Goal: Task Accomplishment & Management: Use online tool/utility

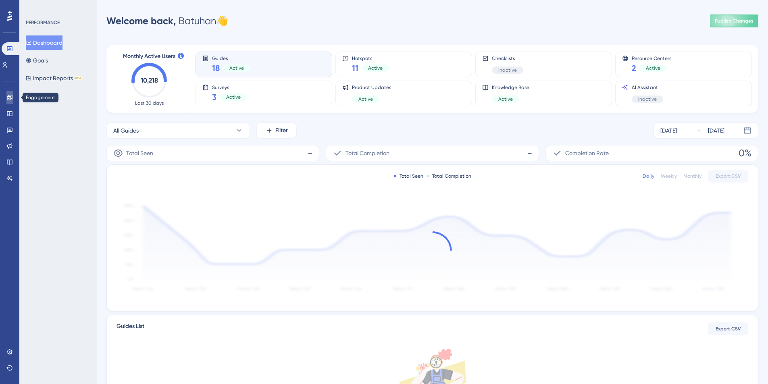
drag, startPoint x: 8, startPoint y: 98, endPoint x: 96, endPoint y: 95, distance: 88.3
click at [8, 98] on icon at bounding box center [9, 97] width 6 height 6
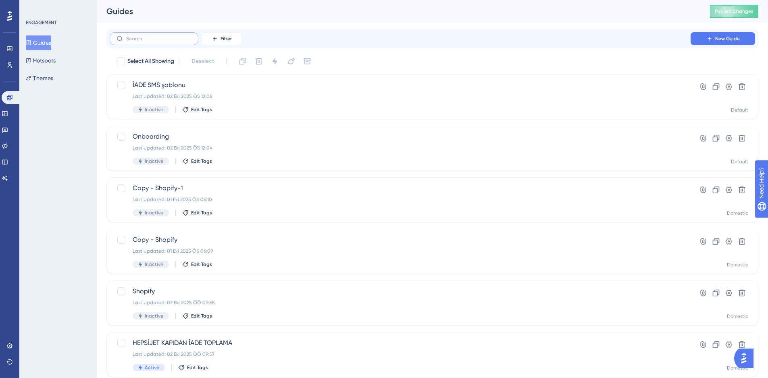
click at [158, 40] on input "text" at bounding box center [158, 39] width 65 height 6
click at [254, 33] on div "Filter New Guide" at bounding box center [432, 38] width 645 height 13
click at [233, 34] on button "Filter" at bounding box center [222, 38] width 40 height 13
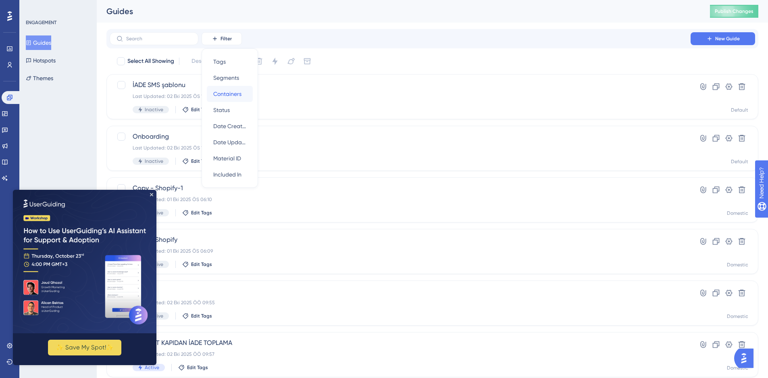
click at [229, 93] on span "Containers" at bounding box center [227, 94] width 28 height 10
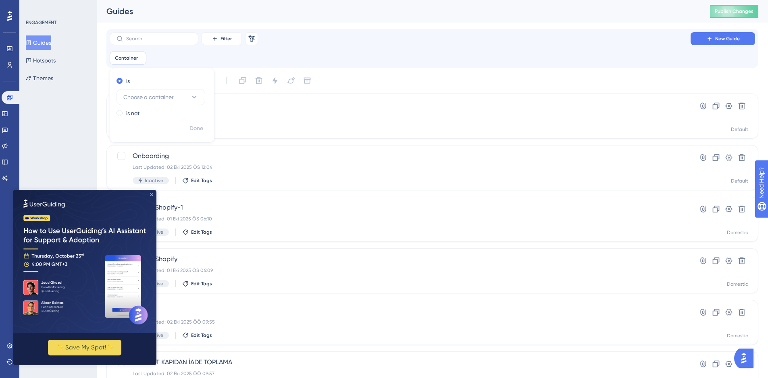
click at [151, 194] on icon "Close Preview" at bounding box center [151, 194] width 3 height 3
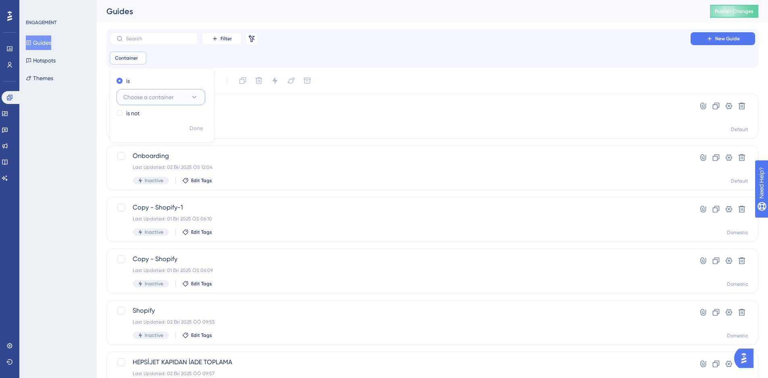
click at [136, 94] on span "Choose a container" at bounding box center [148, 97] width 50 height 10
click at [180, 147] on div "Domestic Domestic" at bounding box center [160, 146] width 65 height 16
click at [403, 69] on div "Filter Remove Filters New Guide Container is Domestic Domestic Remove is Domest…" at bounding box center [432, 324] width 652 height 590
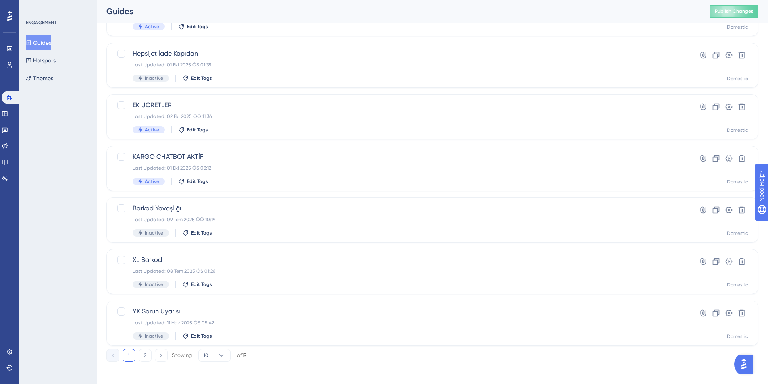
scroll to position [261, 0]
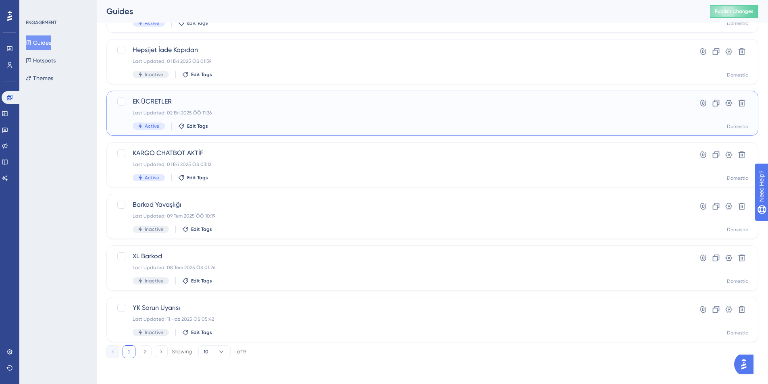
click at [306, 119] on div "EK ÜCRETLER Last Updated: [DATE] ÖÖ 11:36 Active Edit Tags" at bounding box center [400, 113] width 535 height 33
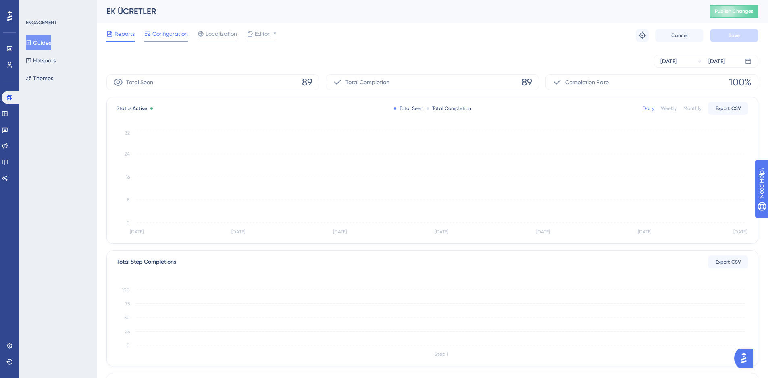
click at [170, 36] on span "Configuration" at bounding box center [169, 34] width 35 height 10
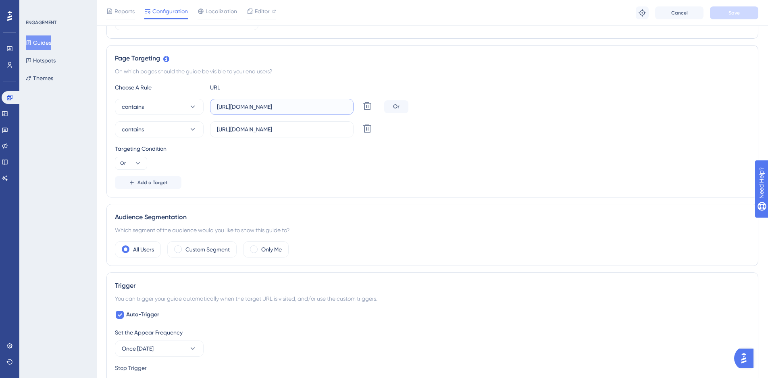
scroll to position [0, 8]
drag, startPoint x: 274, startPoint y: 104, endPoint x: 435, endPoint y: 100, distance: 160.9
click at [435, 100] on div "contains [URL][DOMAIN_NAME] Delete Or" at bounding box center [432, 107] width 635 height 16
drag, startPoint x: 290, startPoint y: 125, endPoint x: 381, endPoint y: 129, distance: 91.2
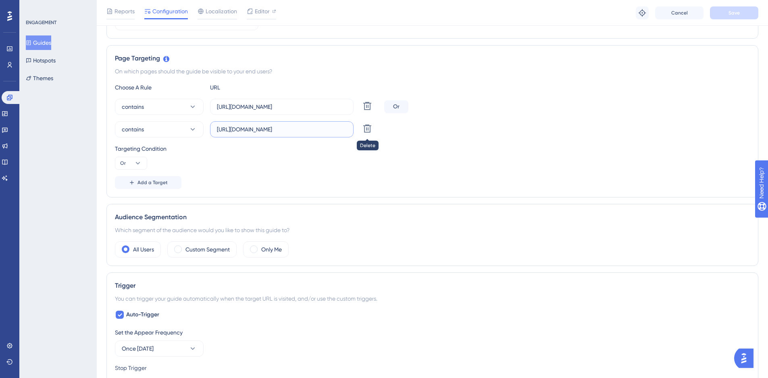
click at [376, 129] on div "contains [URL][DOMAIN_NAME] Delete" at bounding box center [248, 129] width 266 height 16
click at [523, 152] on div "Targeting Condition" at bounding box center [432, 149] width 635 height 10
click at [152, 182] on span "Add a Target" at bounding box center [152, 182] width 30 height 6
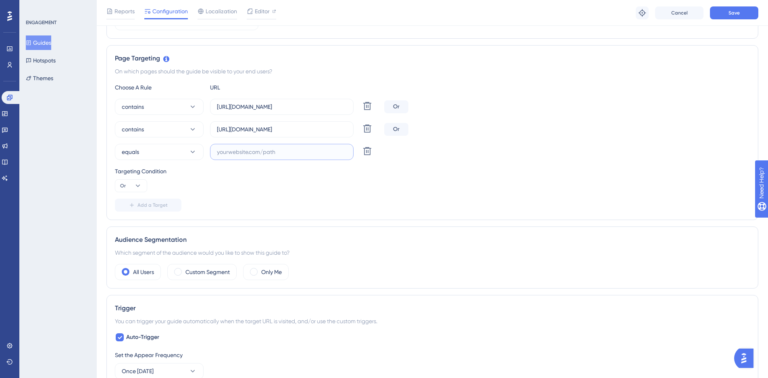
click at [247, 155] on input "text" at bounding box center [282, 152] width 130 height 9
paste input "[URL][DOMAIN_NAME]"
type input "[URL][DOMAIN_NAME]"
click at [278, 179] on div "Targeting Condition Or" at bounding box center [432, 179] width 635 height 26
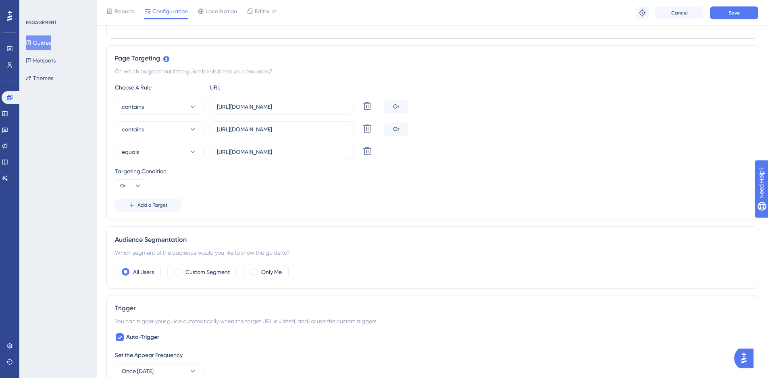
scroll to position [0, 0]
click at [722, 12] on button "Save" at bounding box center [734, 12] width 48 height 13
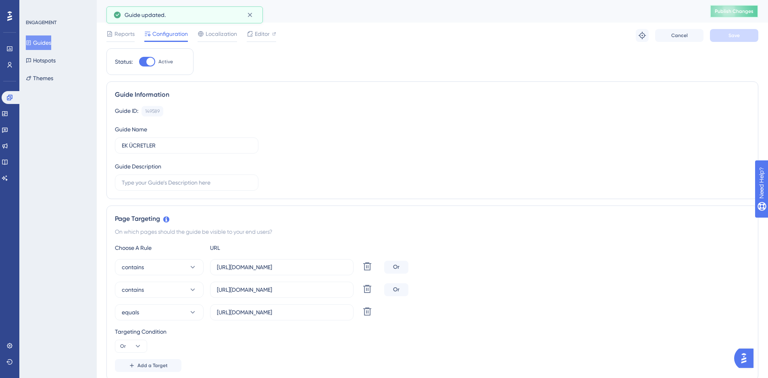
click at [734, 12] on button "Publish Changes" at bounding box center [734, 11] width 48 height 13
drag, startPoint x: 118, startPoint y: 44, endPoint x: 120, endPoint y: 37, distance: 7.1
click at [118, 44] on div "Reports Configuration Localization Editor Troubleshoot Cancel Save" at bounding box center [432, 36] width 652 height 26
drag, startPoint x: 120, startPoint y: 37, endPoint x: 159, endPoint y: 47, distance: 40.7
click at [120, 37] on span "Reports" at bounding box center [124, 34] width 20 height 10
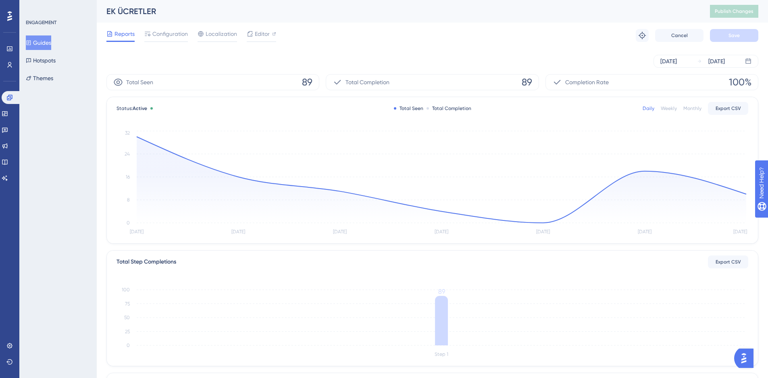
click at [426, 37] on div "Reports Configuration Localization Editor Troubleshoot Cancel Save" at bounding box center [432, 36] width 652 height 26
click at [677, 57] on div "[DATE]" at bounding box center [668, 61] width 17 height 10
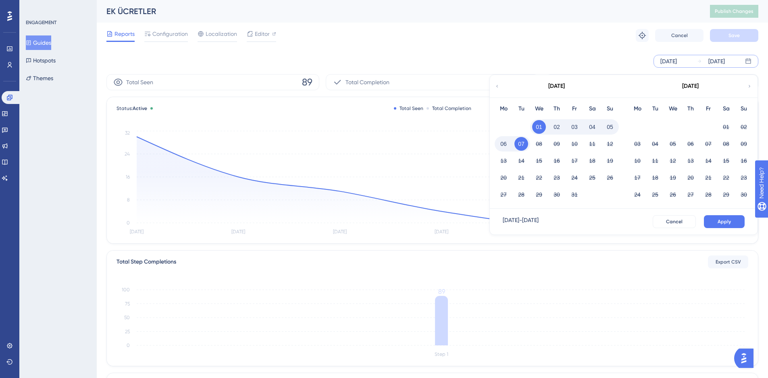
click at [487, 46] on div "Reports Configuration Localization Editor Troubleshoot Cancel Save" at bounding box center [432, 36] width 652 height 26
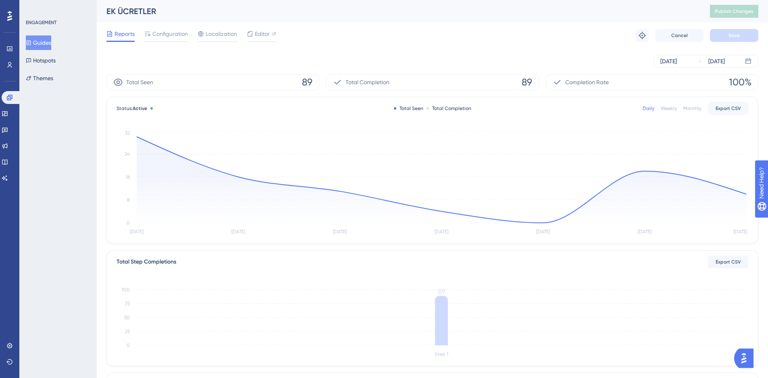
click at [122, 36] on span "Reports" at bounding box center [124, 34] width 20 height 10
click at [70, 38] on div "Guides Hotspots Themes" at bounding box center [58, 60] width 65 height 50
click at [39, 44] on button "Guides" at bounding box center [38, 42] width 25 height 15
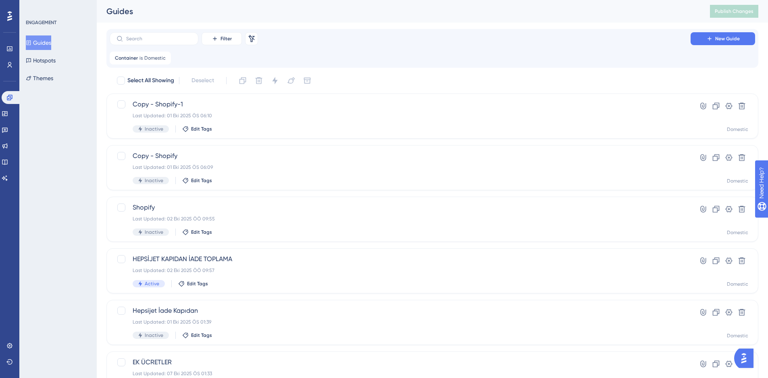
click at [39, 44] on button "Guides" at bounding box center [38, 42] width 25 height 15
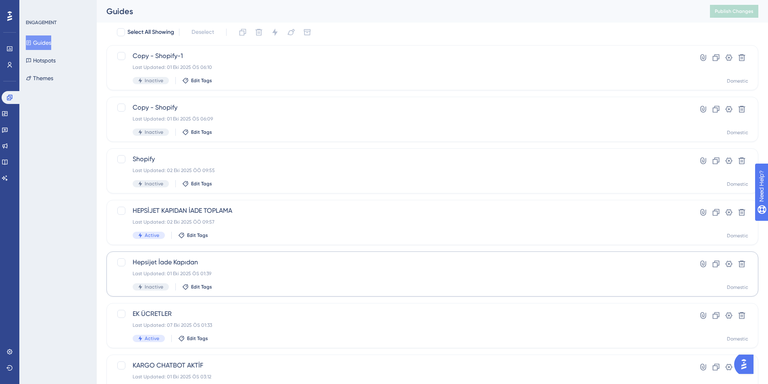
scroll to position [81, 0]
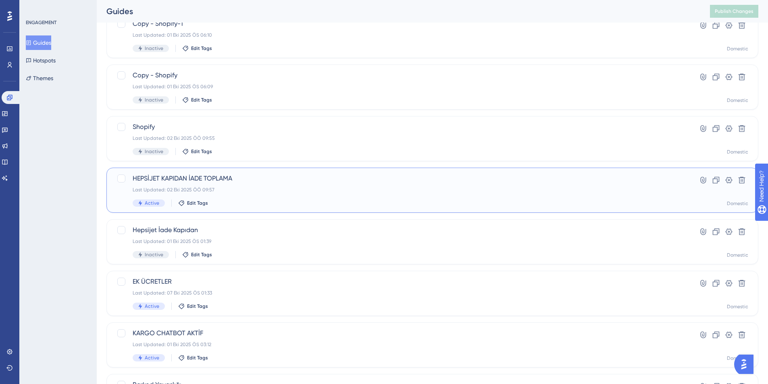
click at [276, 187] on div "Last Updated: 02 Eki 2025 ÖÖ 09:57" at bounding box center [400, 190] width 535 height 6
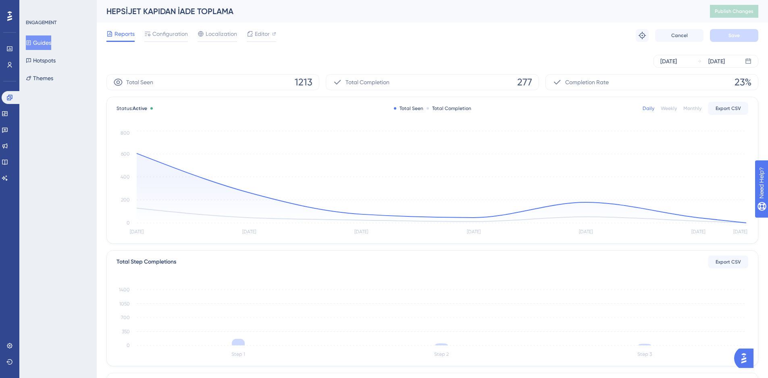
click at [471, 54] on div "[DATE] [DATE]" at bounding box center [432, 61] width 652 height 26
click at [470, 51] on div "[DATE] [DATE]" at bounding box center [432, 61] width 652 height 26
click at [677, 62] on div "[DATE]" at bounding box center [668, 61] width 17 height 10
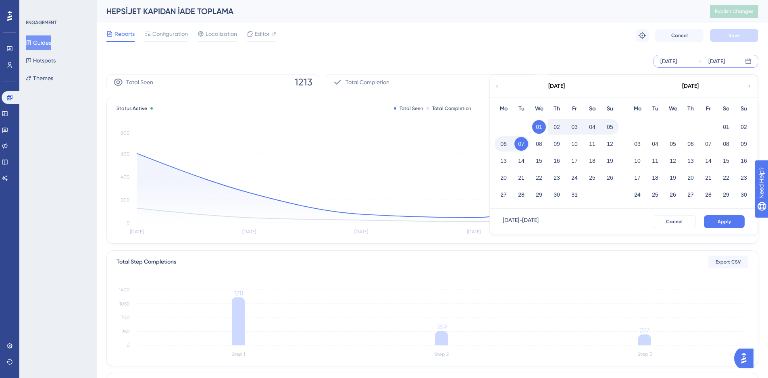
click at [555, 40] on div "Reports Configuration Localization Editor Troubleshoot Cancel Save" at bounding box center [432, 36] width 652 height 26
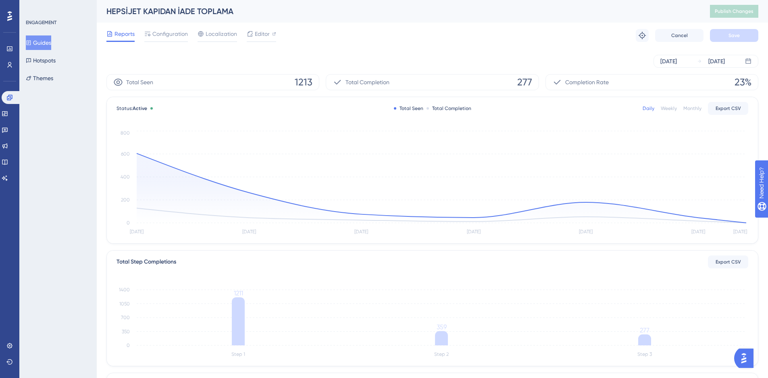
click at [376, 50] on div "[DATE] [DATE]" at bounding box center [432, 61] width 652 height 26
click at [178, 36] on span "Configuration" at bounding box center [169, 34] width 35 height 10
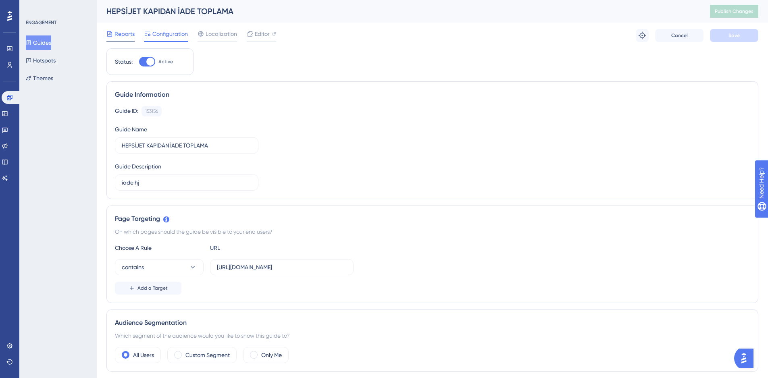
click at [123, 36] on span "Reports" at bounding box center [124, 34] width 20 height 10
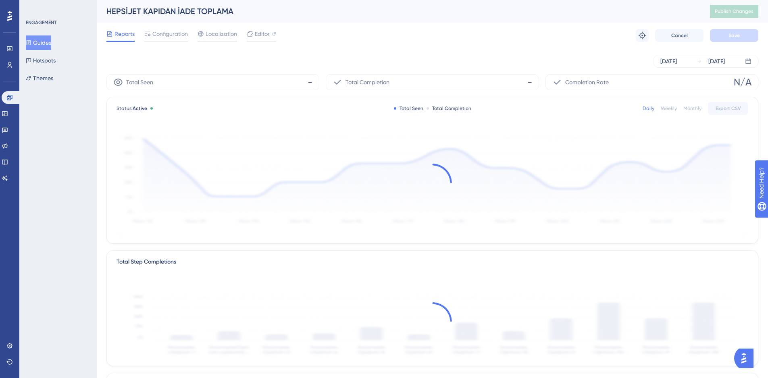
click at [454, 60] on div "[DATE] [DATE]" at bounding box center [432, 61] width 652 height 13
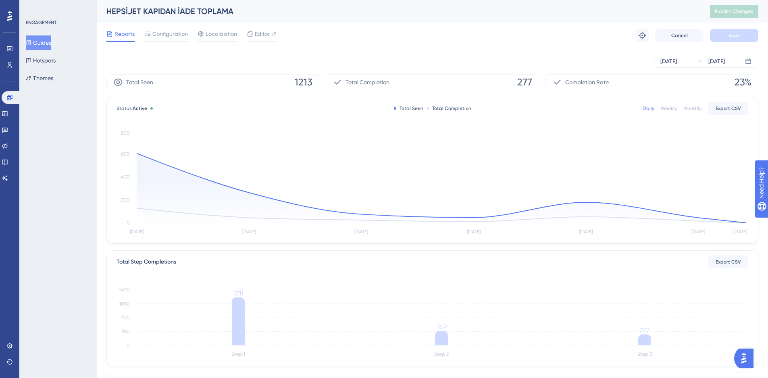
click at [442, 59] on div "[DATE] [DATE]" at bounding box center [432, 61] width 652 height 13
click at [436, 37] on div "Reports Configuration Localization Editor Troubleshoot Cancel Save" at bounding box center [432, 36] width 652 height 26
click at [8, 162] on icon at bounding box center [5, 162] width 6 height 6
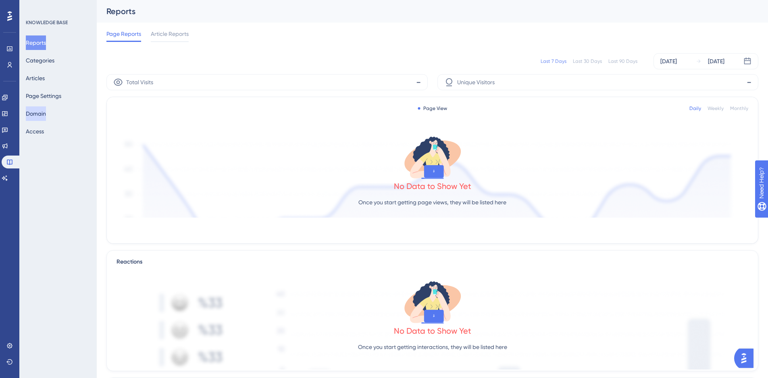
click at [42, 114] on button "Domain" at bounding box center [36, 113] width 20 height 15
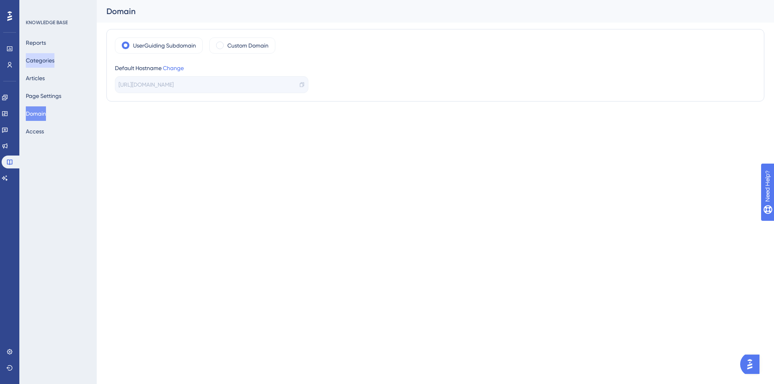
click at [46, 60] on button "Categories" at bounding box center [40, 60] width 29 height 15
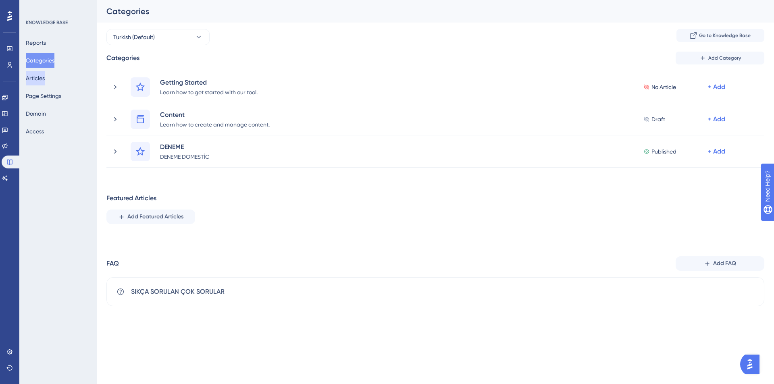
click at [44, 79] on button "Articles" at bounding box center [35, 78] width 19 height 15
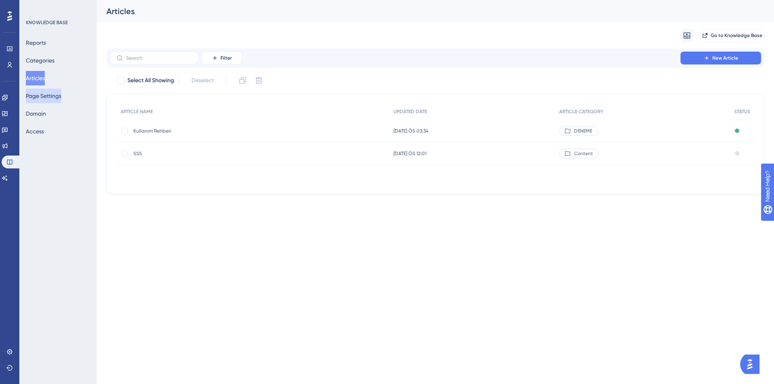
click at [36, 101] on button "Page Settings" at bounding box center [43, 96] width 35 height 15
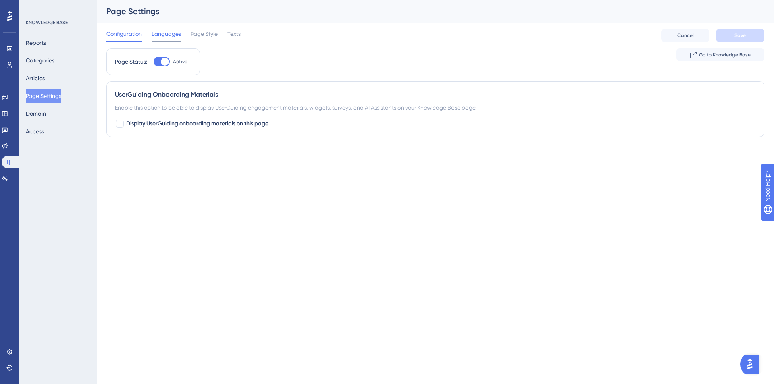
drag, startPoint x: 164, startPoint y: 35, endPoint x: 172, endPoint y: 34, distance: 7.4
click at [165, 35] on span "Languages" at bounding box center [166, 34] width 29 height 10
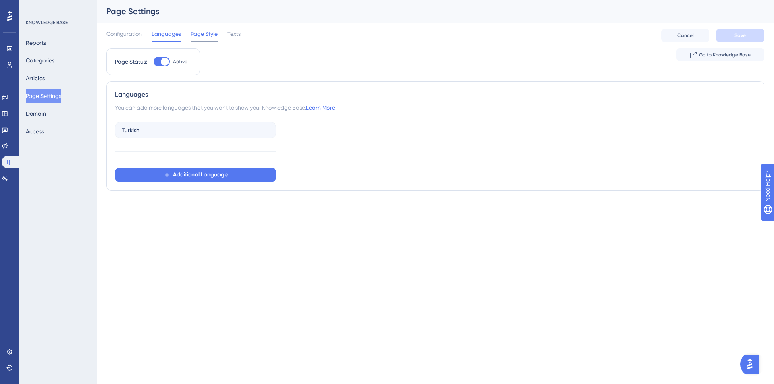
click at [205, 34] on span "Page Style" at bounding box center [204, 34] width 27 height 10
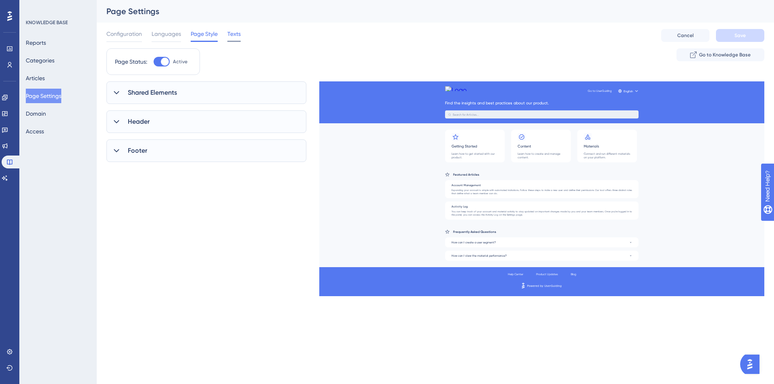
click at [235, 38] on span "Texts" at bounding box center [233, 34] width 13 height 10
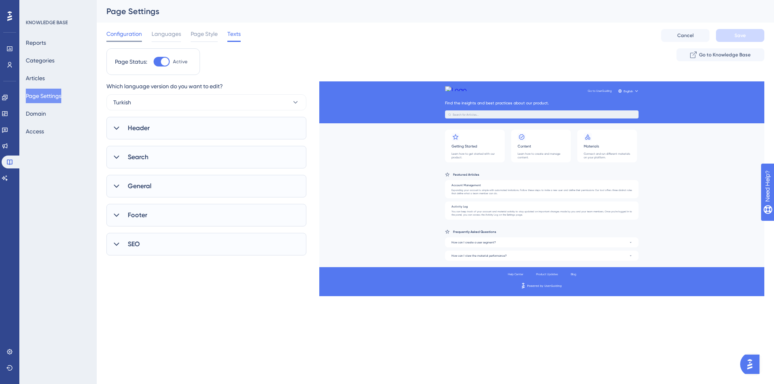
click at [133, 33] on span "Configuration" at bounding box center [123, 34] width 35 height 10
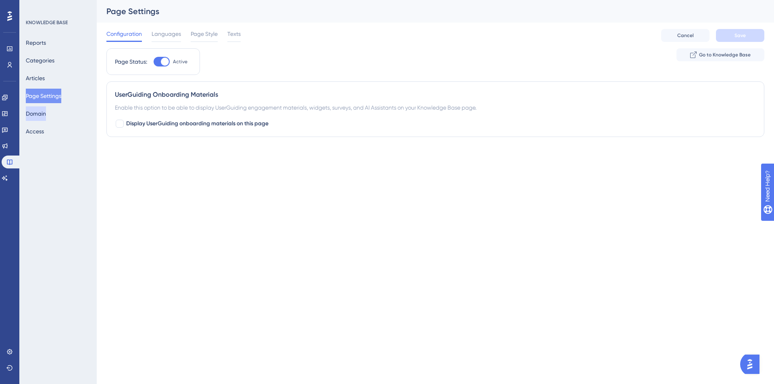
click at [46, 110] on button "Domain" at bounding box center [36, 113] width 20 height 15
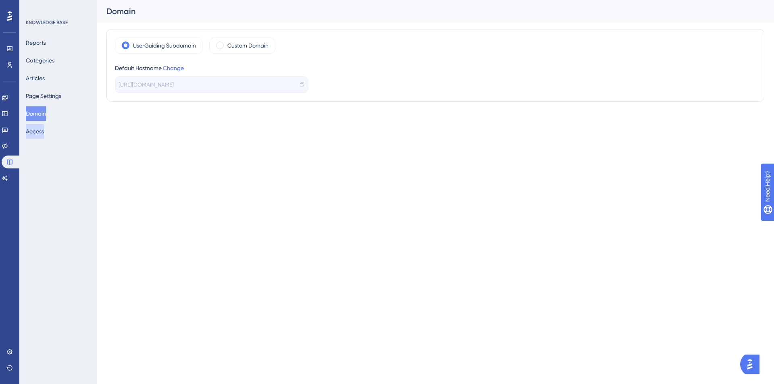
click at [44, 134] on button "Access" at bounding box center [35, 131] width 18 height 15
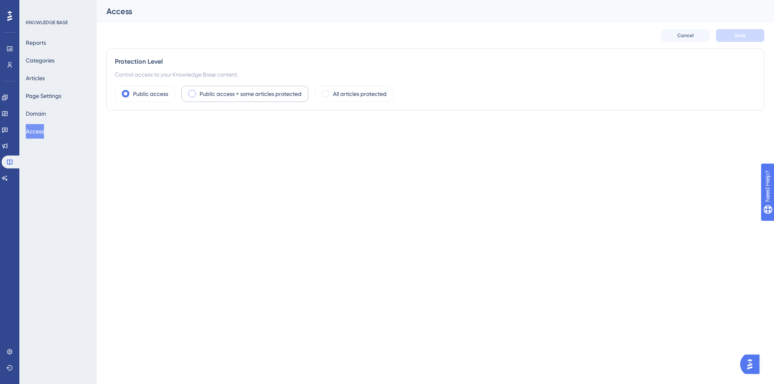
click at [227, 97] on label "Public access + some articles protected" at bounding box center [251, 94] width 102 height 10
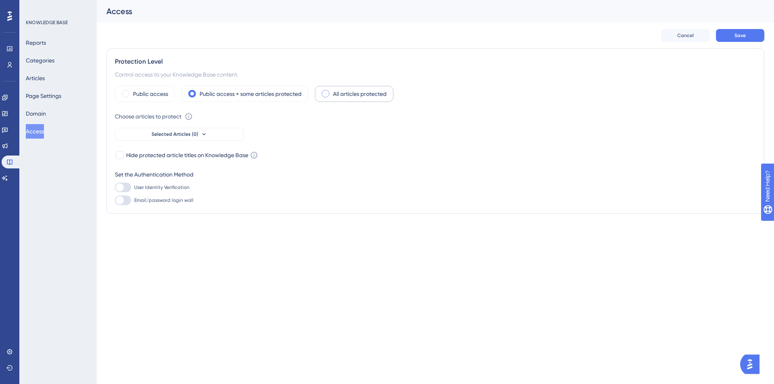
click at [368, 96] on label "All articles protected" at bounding box center [360, 94] width 54 height 10
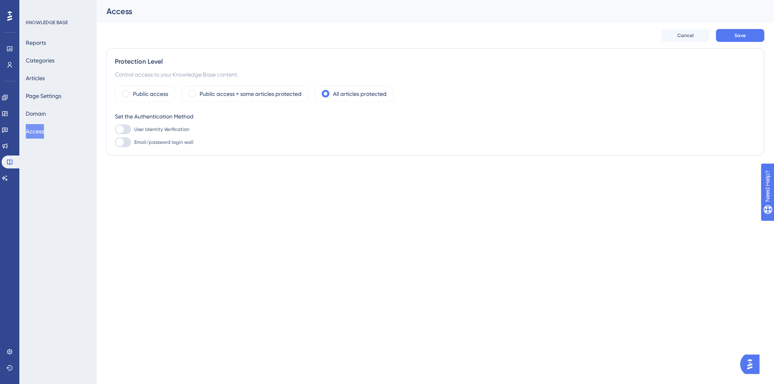
click at [119, 148] on div "Protection Level Control access to your Knowledge Base content. Public access P…" at bounding box center [435, 101] width 658 height 107
click at [118, 143] on div at bounding box center [120, 142] width 8 height 8
click at [115, 143] on input "Email/password login wall" at bounding box center [114, 142] width 0 height 0
checkbox input "true"
click at [121, 131] on div at bounding box center [120, 129] width 8 height 8
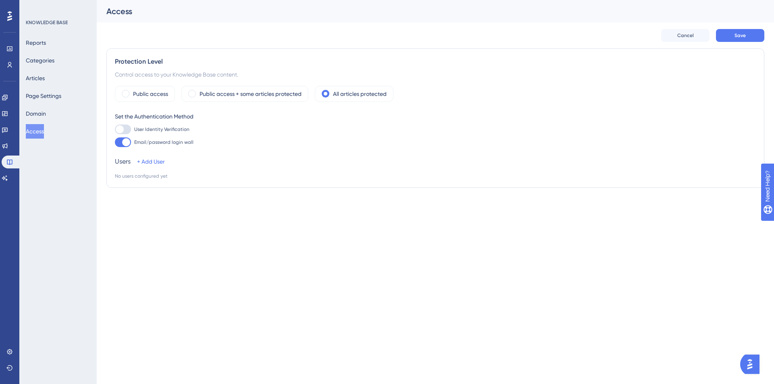
click at [115, 130] on input "User Identity Verification" at bounding box center [114, 129] width 0 height 0
checkbox input "false"
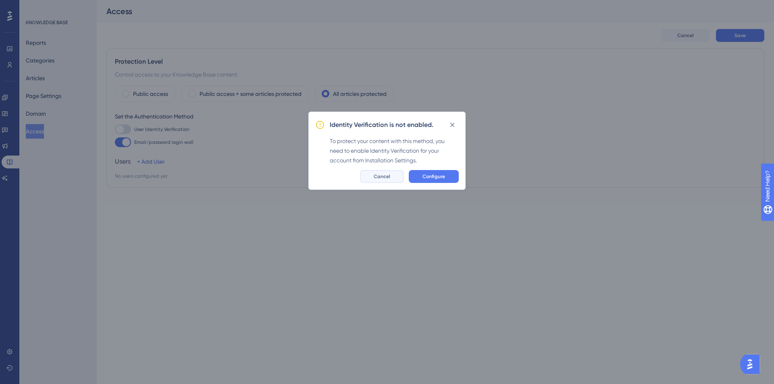
click at [383, 173] on span "Cancel" at bounding box center [382, 176] width 17 height 6
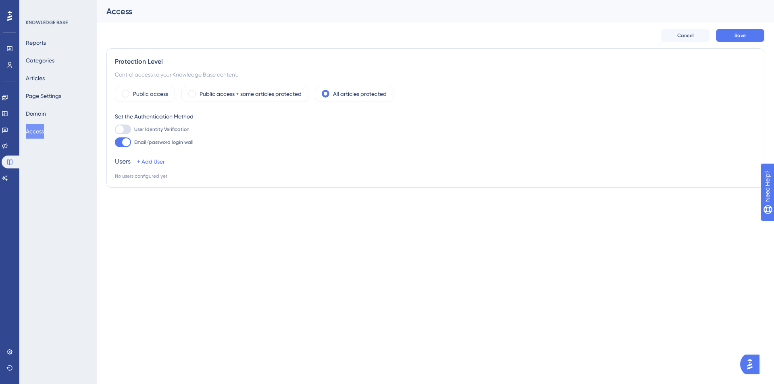
click at [127, 140] on div at bounding box center [126, 142] width 8 height 8
click at [115, 142] on input "Email/password login wall" at bounding box center [114, 142] width 0 height 0
checkbox input "false"
click at [121, 129] on div at bounding box center [120, 129] width 8 height 8
click at [115, 129] on input "User Identity Verification" at bounding box center [114, 129] width 0 height 0
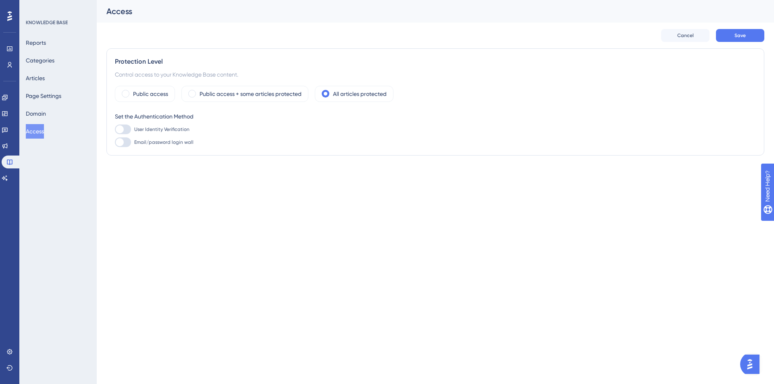
checkbox input "false"
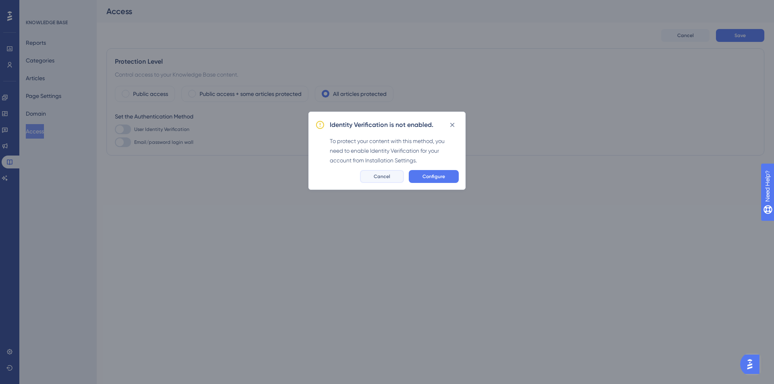
drag, startPoint x: 388, startPoint y: 173, endPoint x: 206, endPoint y: 156, distance: 182.5
click at [387, 173] on button "Cancel" at bounding box center [382, 176] width 44 height 13
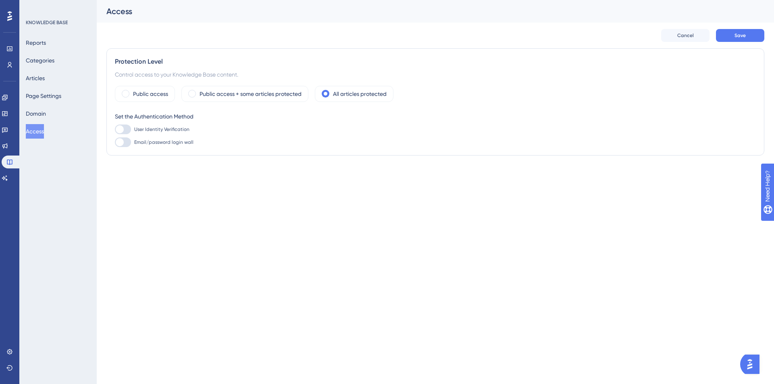
click at [129, 143] on div at bounding box center [123, 142] width 16 height 10
click at [115, 143] on input "Email/password login wall" at bounding box center [114, 142] width 0 height 0
checkbox input "true"
click at [141, 89] on label "Public access" at bounding box center [150, 94] width 35 height 10
click at [37, 112] on button "Domain" at bounding box center [36, 113] width 20 height 15
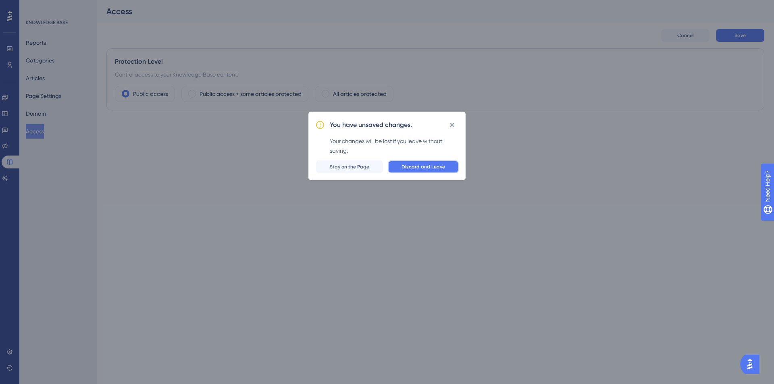
click at [413, 165] on span "Discard and Leave" at bounding box center [423, 167] width 44 height 6
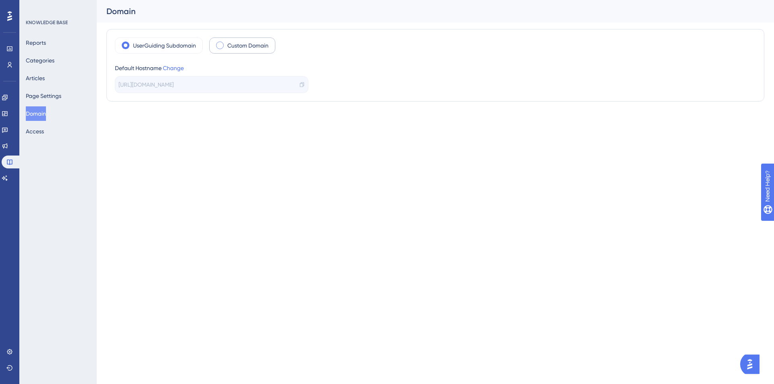
click at [232, 46] on label "Custom Domain" at bounding box center [247, 46] width 41 height 10
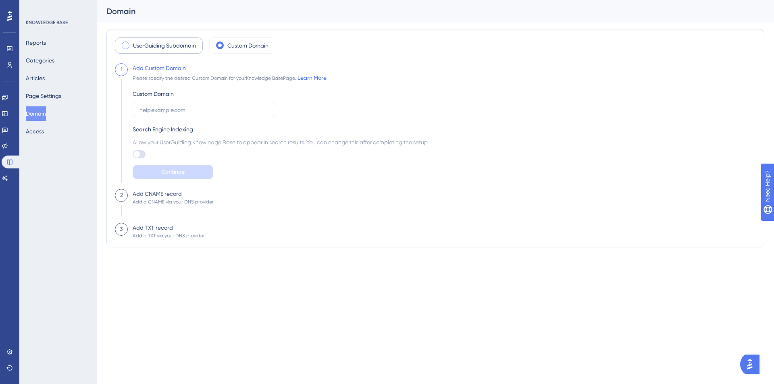
click at [173, 47] on label "UserGuiding Subdomain" at bounding box center [164, 46] width 63 height 10
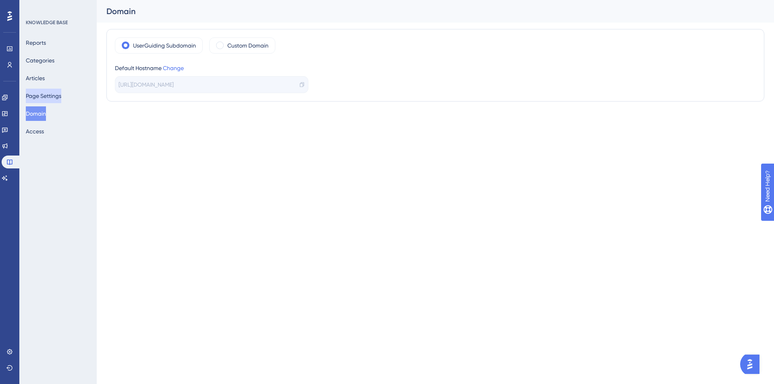
click at [61, 91] on button "Page Settings" at bounding box center [43, 96] width 35 height 15
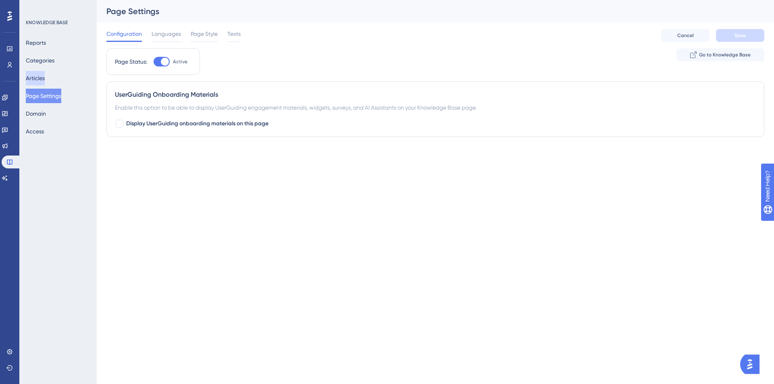
click at [40, 83] on button "Articles" at bounding box center [35, 78] width 19 height 15
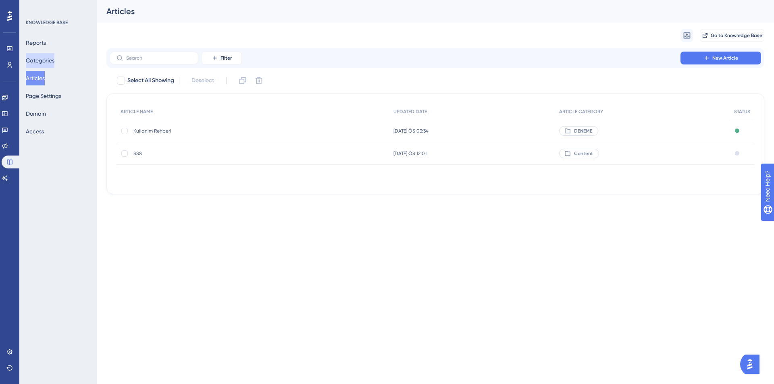
click at [46, 62] on button "Categories" at bounding box center [40, 60] width 29 height 15
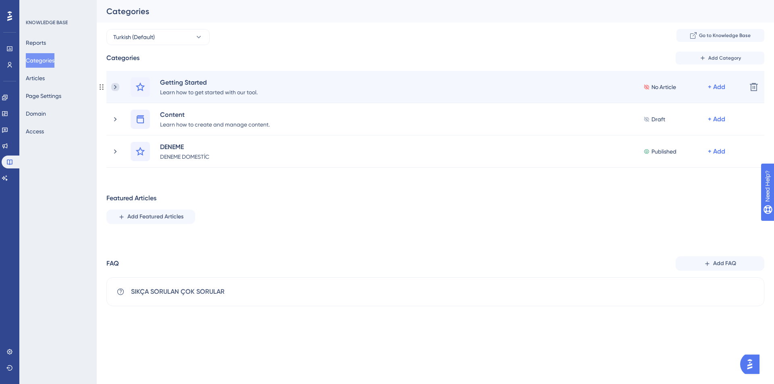
click at [118, 89] on icon at bounding box center [115, 87] width 8 height 8
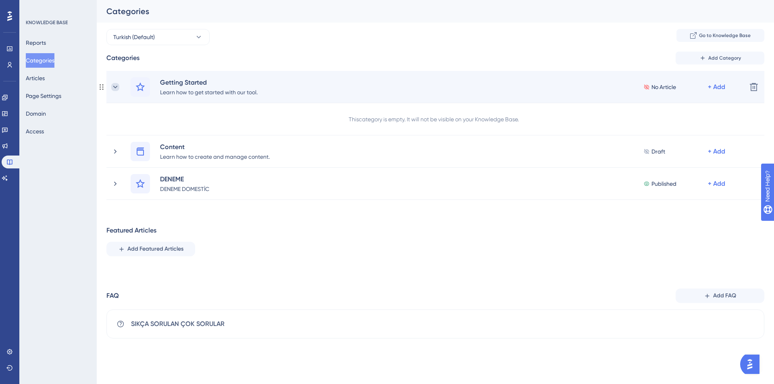
click at [113, 85] on icon at bounding box center [115, 87] width 8 height 8
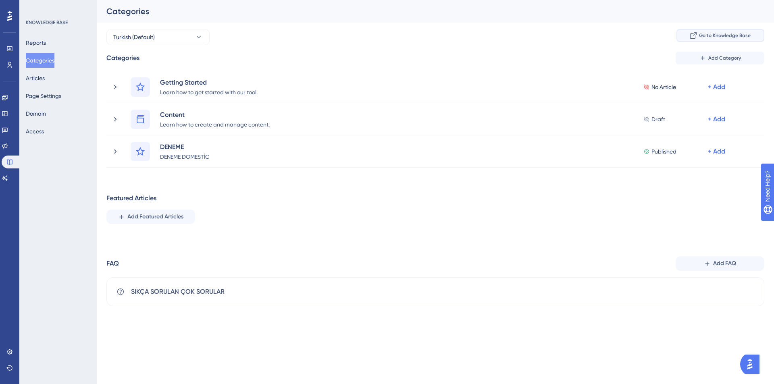
click at [723, 33] on span "Go to Knowledge Base" at bounding box center [725, 35] width 52 height 6
click at [38, 42] on button "Reports" at bounding box center [36, 42] width 20 height 15
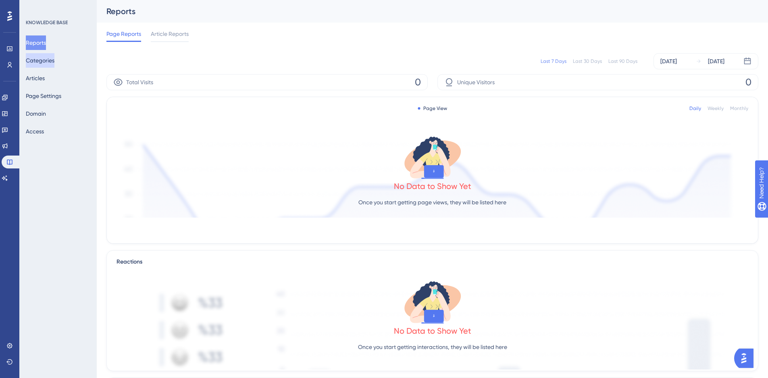
click at [43, 62] on button "Categories" at bounding box center [40, 60] width 29 height 15
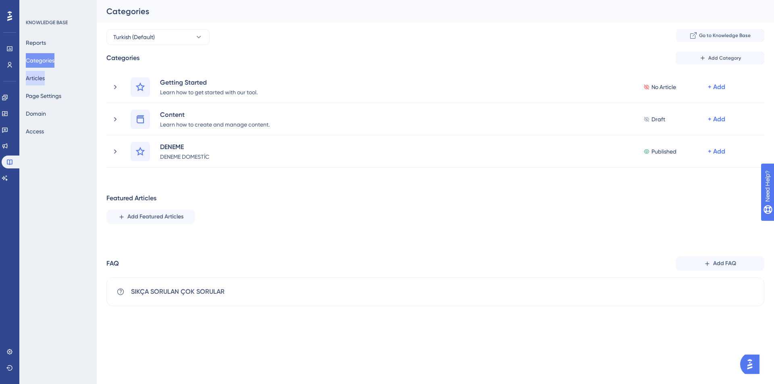
click at [45, 82] on button "Articles" at bounding box center [35, 78] width 19 height 15
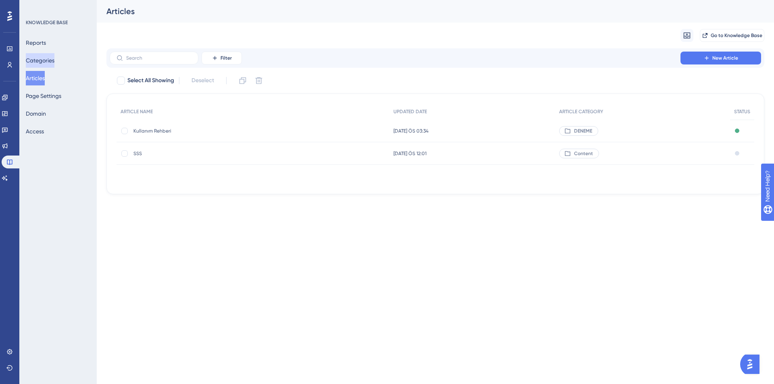
click at [52, 61] on button "Categories" at bounding box center [40, 60] width 29 height 15
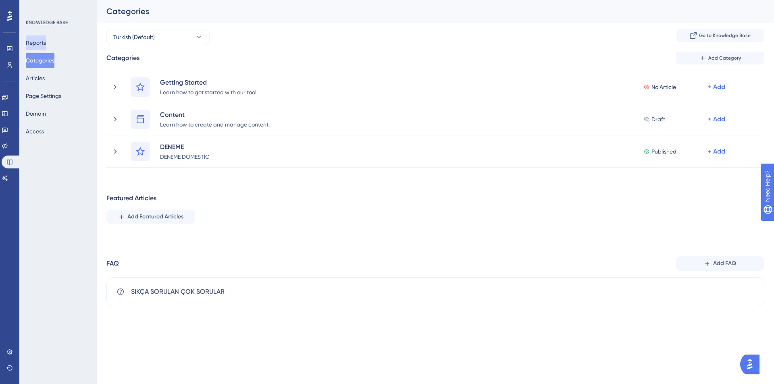
click at [40, 42] on button "Reports" at bounding box center [36, 42] width 20 height 15
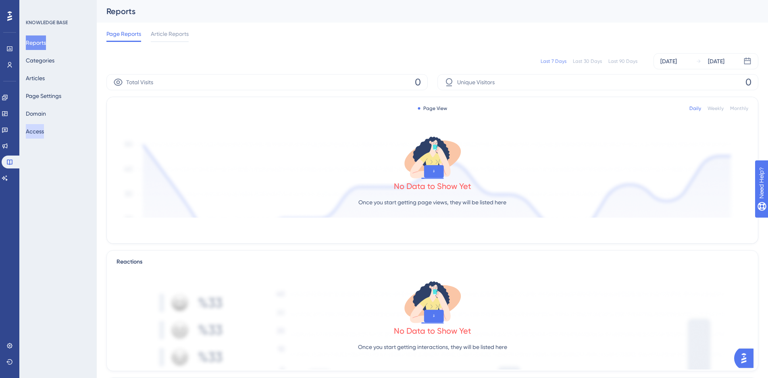
click at [38, 132] on button "Access" at bounding box center [35, 131] width 18 height 15
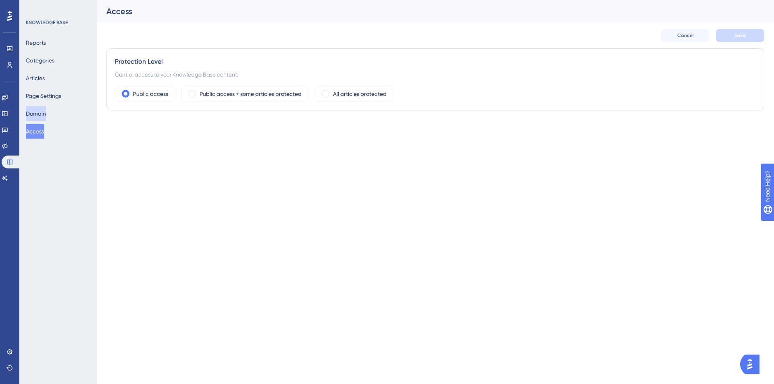
click at [40, 115] on button "Domain" at bounding box center [36, 113] width 20 height 15
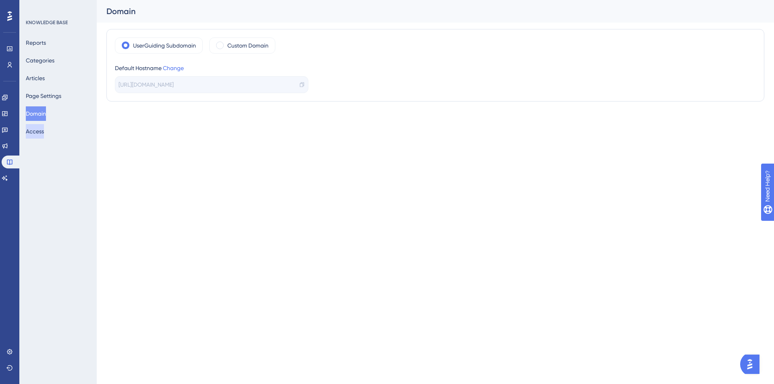
click at [42, 126] on button "Access" at bounding box center [35, 131] width 18 height 15
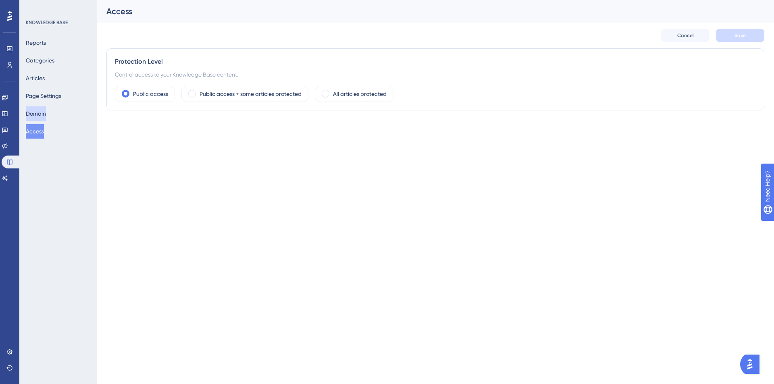
click at [44, 116] on button "Domain" at bounding box center [36, 113] width 20 height 15
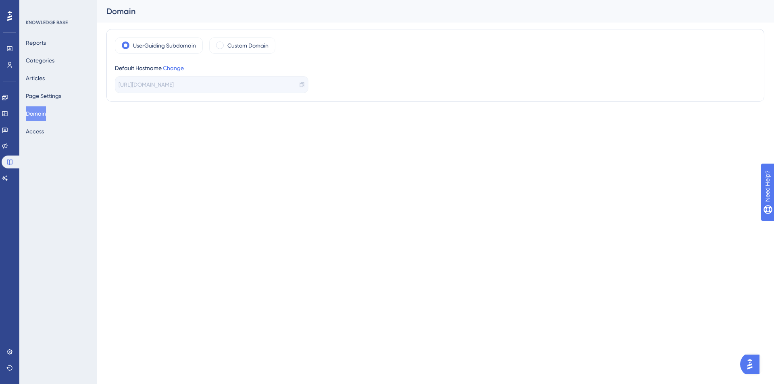
click at [303, 84] on icon at bounding box center [302, 85] width 6 height 6
click at [322, 0] on html "Performance Users Engagement Widgets Feedback Product Updates Knowledge Base AI…" at bounding box center [387, 0] width 774 height 0
click at [269, 0] on html "Performance Users Engagement Widgets Feedback Product Updates Knowledge Base AI…" at bounding box center [387, 0] width 774 height 0
click at [33, 94] on button "Page Settings" at bounding box center [43, 96] width 35 height 15
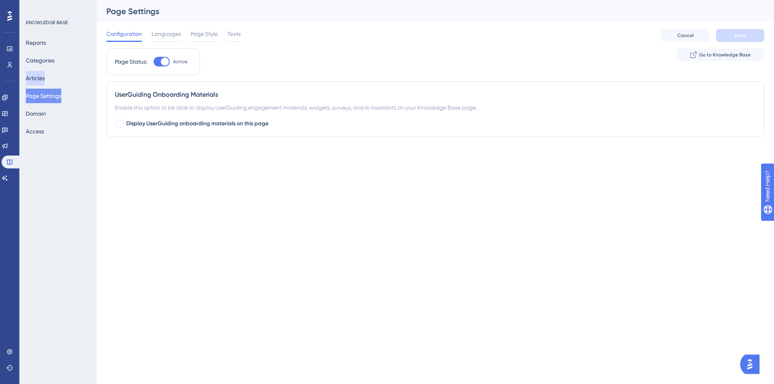
click at [36, 77] on button "Articles" at bounding box center [35, 78] width 19 height 15
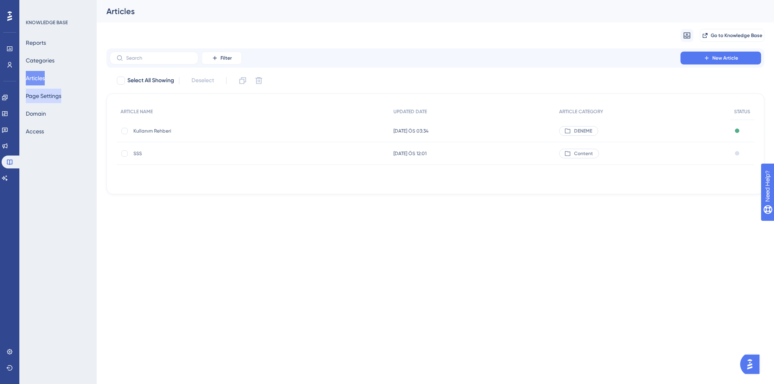
click at [40, 91] on button "Page Settings" at bounding box center [43, 96] width 35 height 15
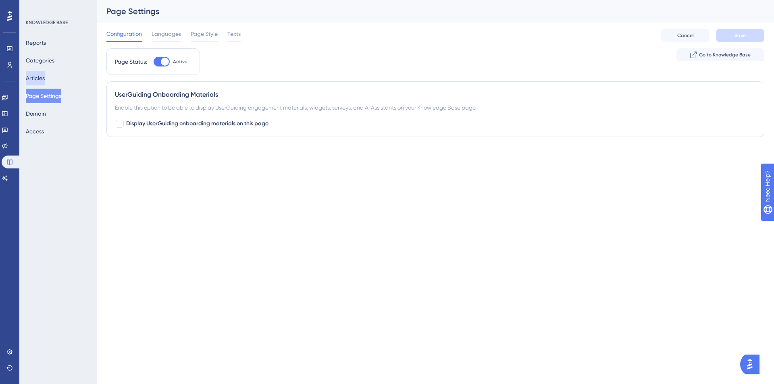
click at [40, 77] on button "Articles" at bounding box center [35, 78] width 19 height 15
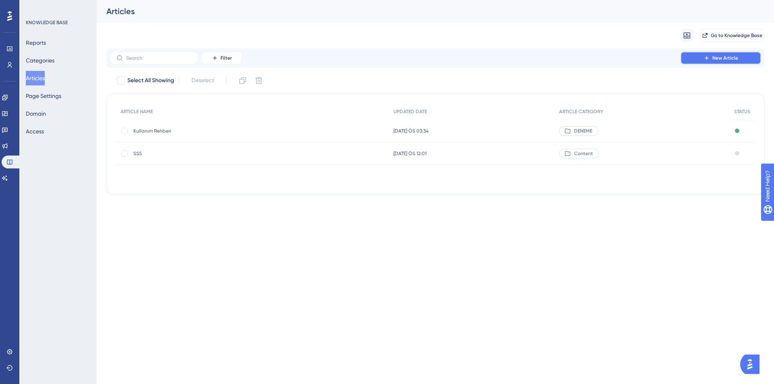
click at [738, 60] on button "New Article" at bounding box center [720, 58] width 81 height 13
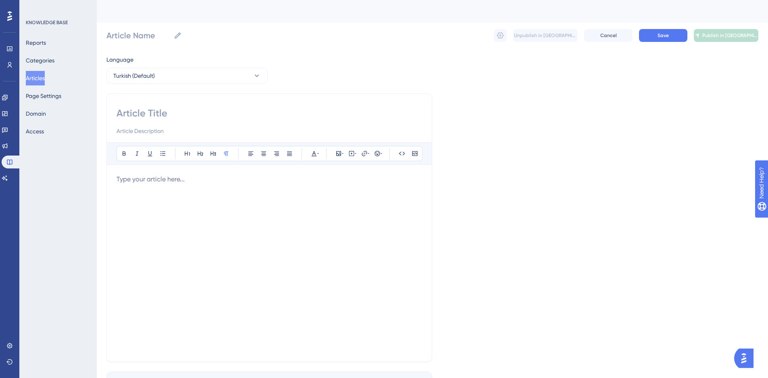
click at [365, 47] on div "Article Name Unpublish in TR Cancel Save Publish in [GEOGRAPHIC_DATA]" at bounding box center [432, 36] width 652 height 26
click at [50, 58] on button "Categories" at bounding box center [40, 60] width 29 height 15
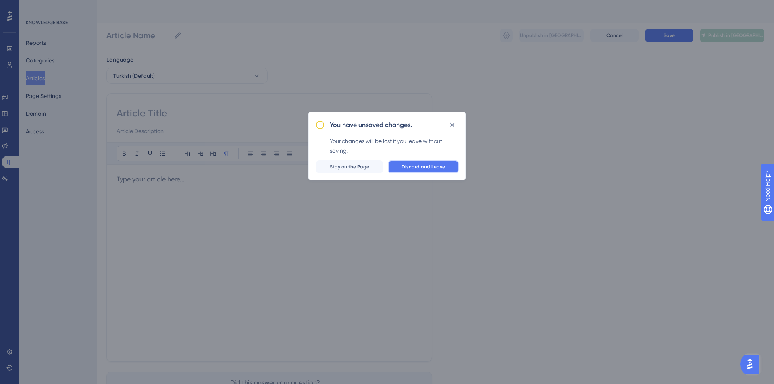
click at [424, 163] on button "Discard and Leave" at bounding box center [423, 166] width 71 height 13
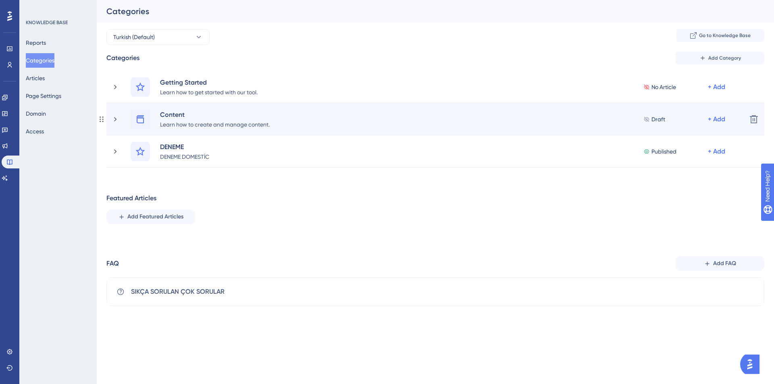
click at [111, 116] on div "Content Learn how to create and manage content. Draft + Add Delete" at bounding box center [435, 119] width 658 height 32
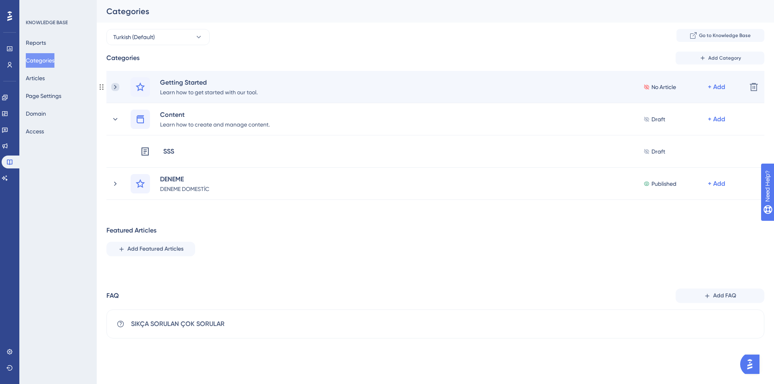
click at [114, 85] on icon at bounding box center [115, 87] width 8 height 8
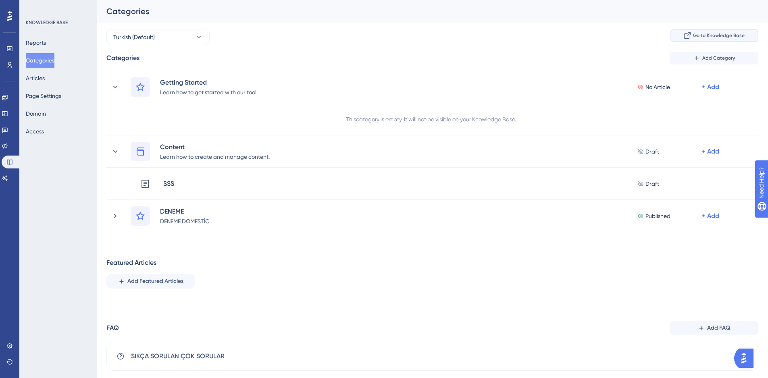
click at [742, 39] on button "Go to Knowledge Base" at bounding box center [714, 35] width 88 height 13
click at [7, 114] on icon at bounding box center [4, 113] width 5 height 5
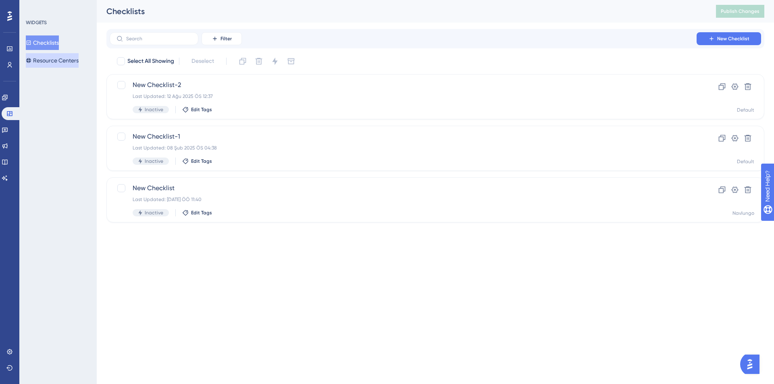
click at [58, 62] on button "Resource Centers" at bounding box center [52, 60] width 53 height 15
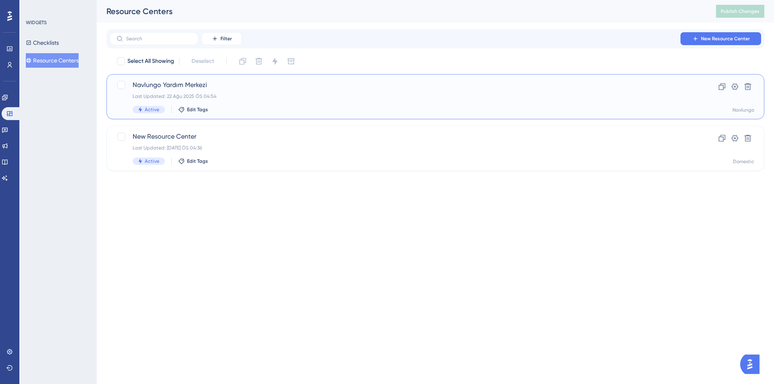
click at [345, 108] on div "Active Edit Tags" at bounding box center [403, 109] width 541 height 7
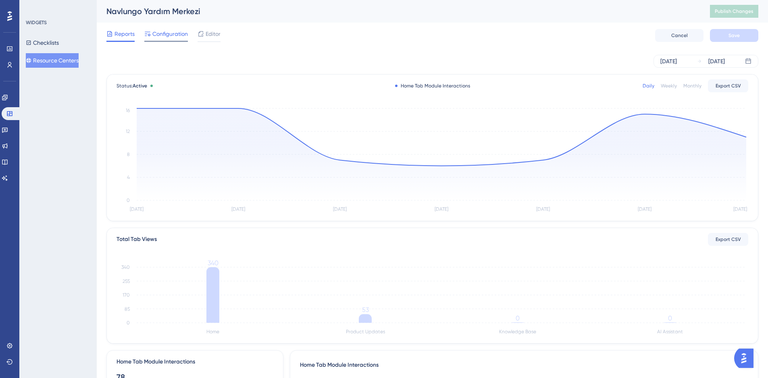
click at [174, 38] on span "Configuration" at bounding box center [169, 34] width 35 height 10
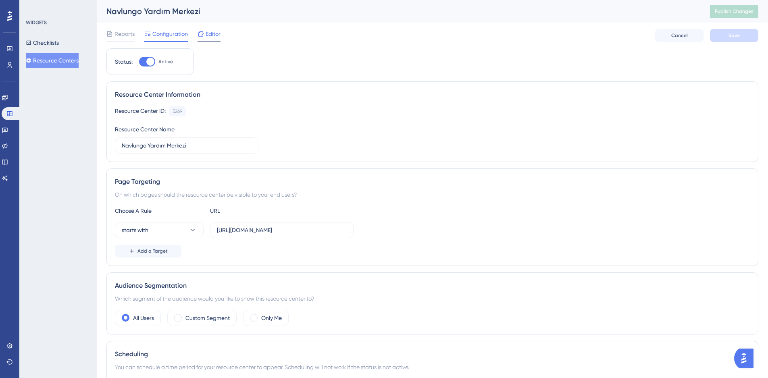
click at [215, 37] on span "Editor" at bounding box center [213, 34] width 15 height 10
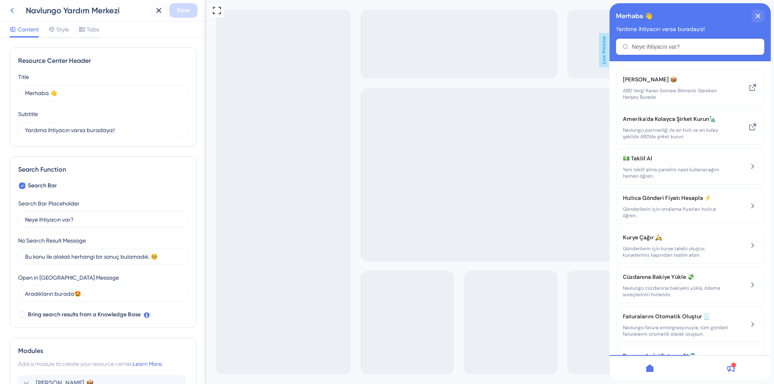
click at [8, 8] on icon at bounding box center [12, 11] width 10 height 10
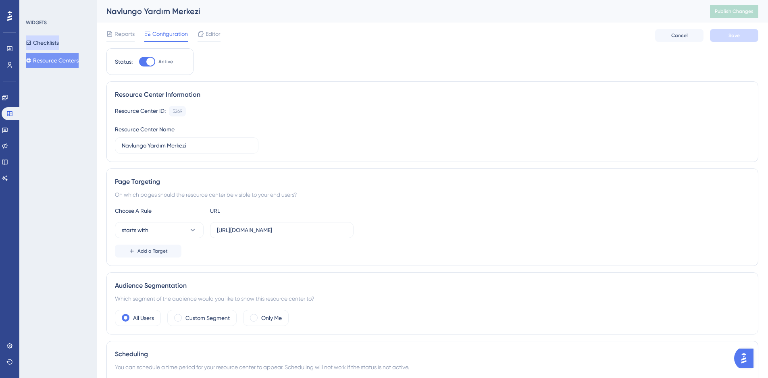
click at [49, 44] on button "Checklists" at bounding box center [42, 42] width 33 height 15
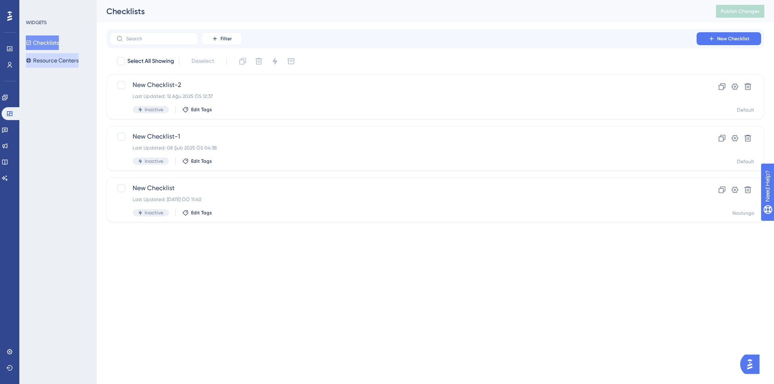
click at [62, 59] on button "Resource Centers" at bounding box center [52, 60] width 53 height 15
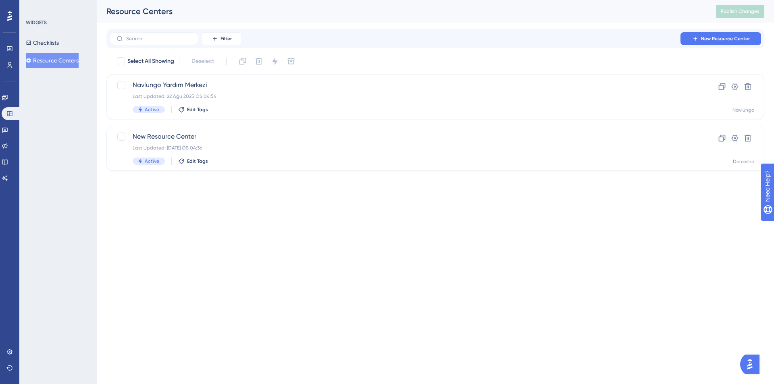
click at [332, 43] on div "Filter New Resource Center" at bounding box center [435, 38] width 651 height 13
click at [720, 41] on span "New Resource Center" at bounding box center [725, 38] width 49 height 6
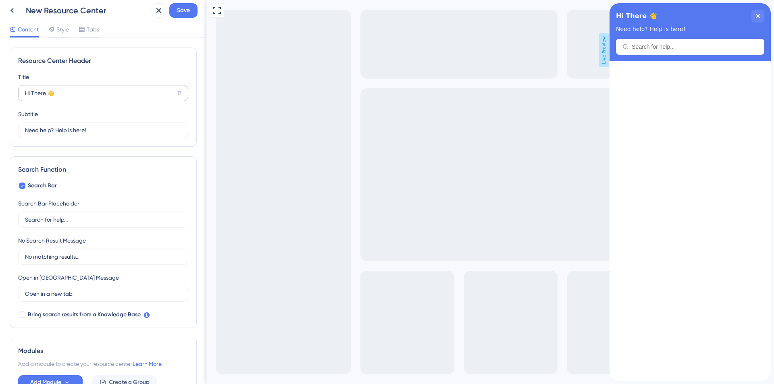
click at [77, 98] on label "Hi There 👋 17" at bounding box center [103, 93] width 170 height 16
click at [77, 98] on input "Hi There 👋" at bounding box center [99, 93] width 149 height 9
drag, startPoint x: 81, startPoint y: 94, endPoint x: 0, endPoint y: 80, distance: 81.5
click at [0, 79] on div "Resource Center Header Title Hi There 👋 17 Hi There 👋 Subtitle Need help? Help …" at bounding box center [103, 211] width 206 height 346
type input "M"
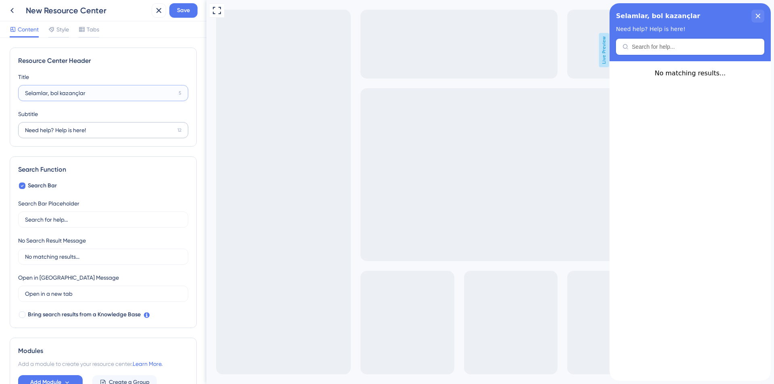
type input "Selamlar, bol kazançlar"
drag, startPoint x: 116, startPoint y: 132, endPoint x: 0, endPoint y: 132, distance: 116.1
click at [0, 132] on div "Resource Center Header Title Selamlar, bol kazançlar 5 Selamlar, bol kazançlar …" at bounding box center [103, 211] width 206 height 346
type input "a"
drag, startPoint x: 80, startPoint y: 132, endPoint x: 56, endPoint y: 131, distance: 24.2
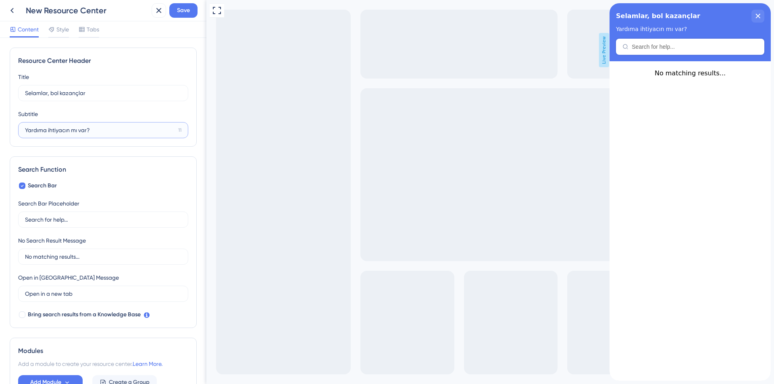
click at [80, 131] on input "Yardıma ihtiyacın mı var?" at bounding box center [100, 130] width 150 height 9
click at [49, 130] on input "Yardıma ihtiyacın mı var?" at bounding box center [100, 130] width 150 height 9
click at [116, 128] on input "Yardıma mı ihtiyacın mı var?" at bounding box center [100, 130] width 150 height 9
type input "Yardıma mı ihtiyacın var?"
click at [134, 178] on div "Search Function Search Bar Search Bar Placeholder Search for help... No Search …" at bounding box center [103, 242] width 187 height 172
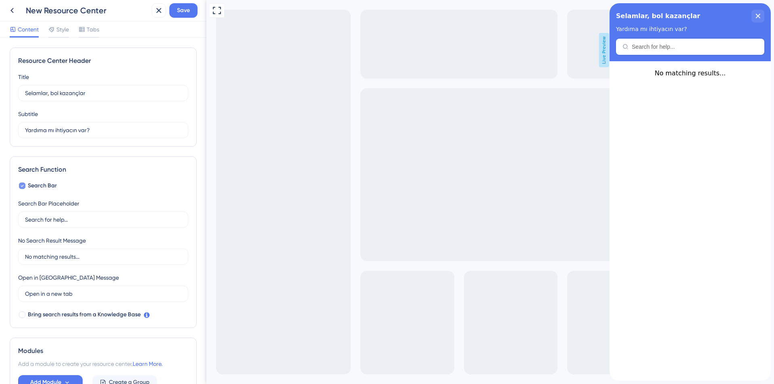
click at [21, 185] on icon at bounding box center [22, 186] width 3 height 6
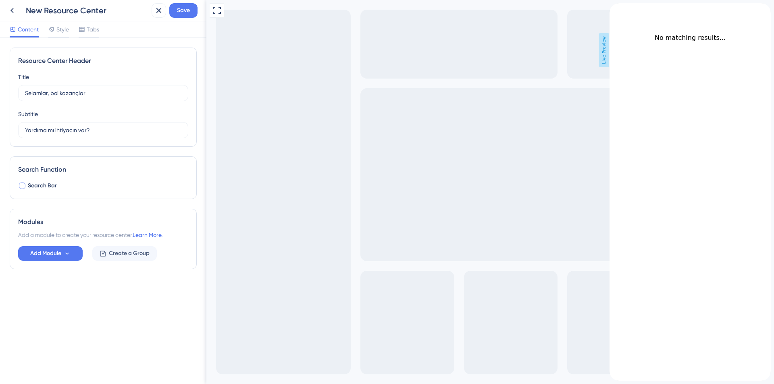
click at [24, 184] on div at bounding box center [22, 186] width 6 height 6
checkbox input "true"
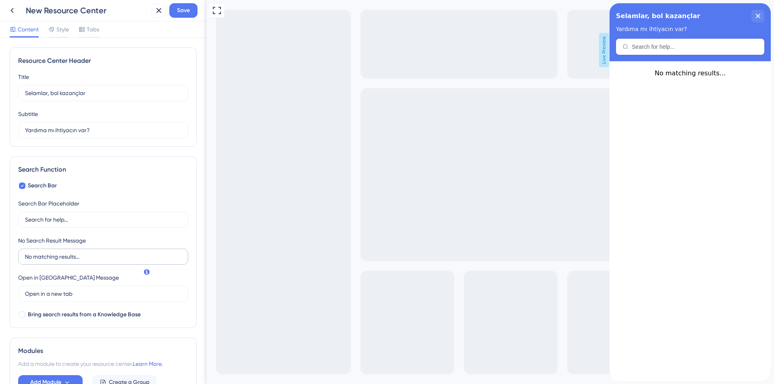
scroll to position [56, 0]
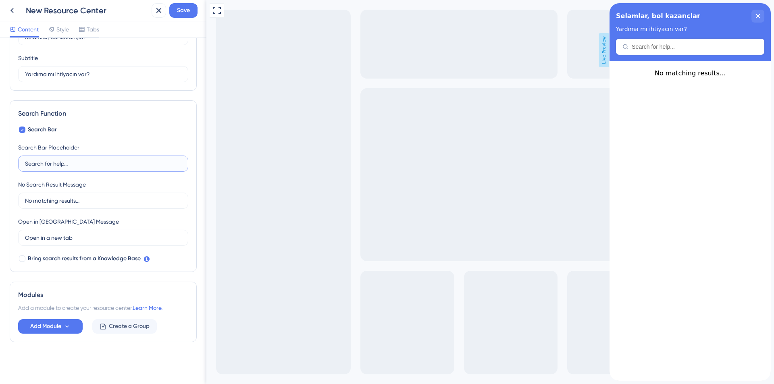
click at [104, 163] on input "Search for help..." at bounding box center [103, 163] width 156 height 9
click at [135, 128] on div "Search Bar Search Bar Placeholder Search for help... No Search Result Message N…" at bounding box center [103, 194] width 170 height 139
click at [140, 127] on div "Search Bar Search Bar Placeholder Search for help... No Search Result Message N…" at bounding box center [103, 194] width 170 height 139
click at [140, 125] on div "Search Bar Search Bar Placeholder Search for help... No Search Result Message N…" at bounding box center [103, 194] width 170 height 139
click at [135, 127] on div "Search Bar Search Bar Placeholder Search for help... No Search Result Message N…" at bounding box center [103, 194] width 170 height 139
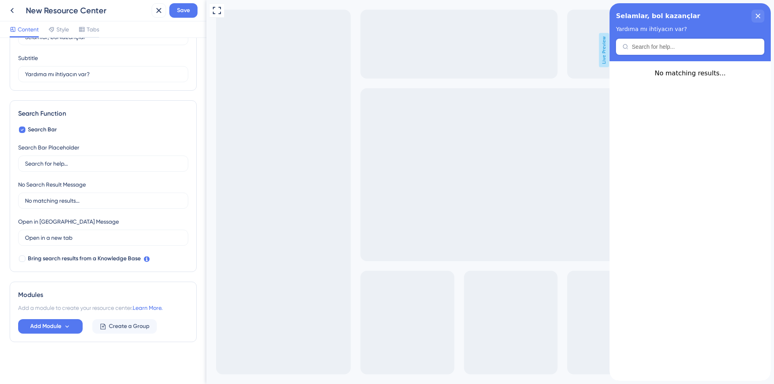
drag, startPoint x: 203, startPoint y: 158, endPoint x: 14, endPoint y: 186, distance: 190.8
click at [129, 131] on div "Search Bar Search Bar Placeholder Search for help... No Search Result Message N…" at bounding box center [103, 194] width 170 height 139
click at [135, 116] on div "Search Function" at bounding box center [103, 114] width 170 height 10
click at [128, 161] on input "Search for help..." at bounding box center [103, 163] width 156 height 9
click at [79, 165] on input "Search for help..." at bounding box center [103, 163] width 156 height 9
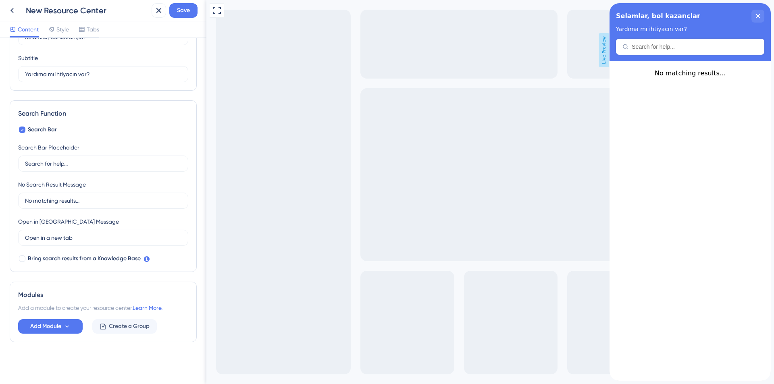
drag, startPoint x: 94, startPoint y: 168, endPoint x: 10, endPoint y: 166, distance: 84.3
click at [10, 166] on div "Search Function Search Bar Search Bar Placeholder Search for help... No Search …" at bounding box center [103, 186] width 187 height 172
click at [60, 165] on input "Search for help..." at bounding box center [103, 163] width 156 height 9
click at [60, 164] on input "Search for help..." at bounding box center [103, 163] width 156 height 9
click at [60, 163] on input "Search for help..." at bounding box center [103, 163] width 156 height 9
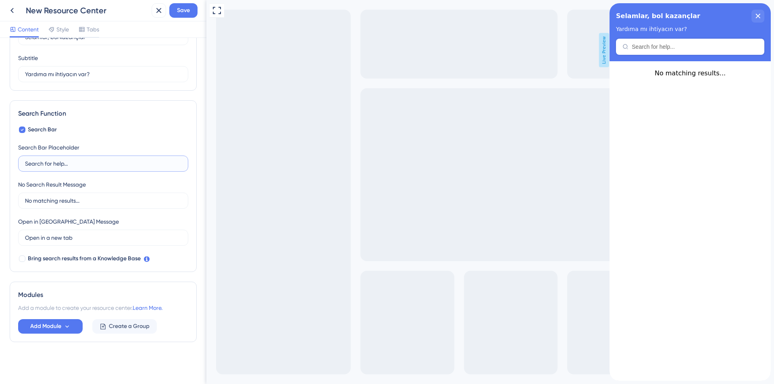
click at [59, 162] on input "Search for help..." at bounding box center [103, 163] width 156 height 9
click at [73, 166] on input "Search for help..." at bounding box center [103, 163] width 156 height 9
drag, startPoint x: 74, startPoint y: 164, endPoint x: 0, endPoint y: 164, distance: 74.2
click at [0, 165] on div "Resource Center Header Title Selamlar, bol kazançlar 5 Selamlar, bol kazançlar …" at bounding box center [103, 211] width 206 height 346
type input "Konu ara..."
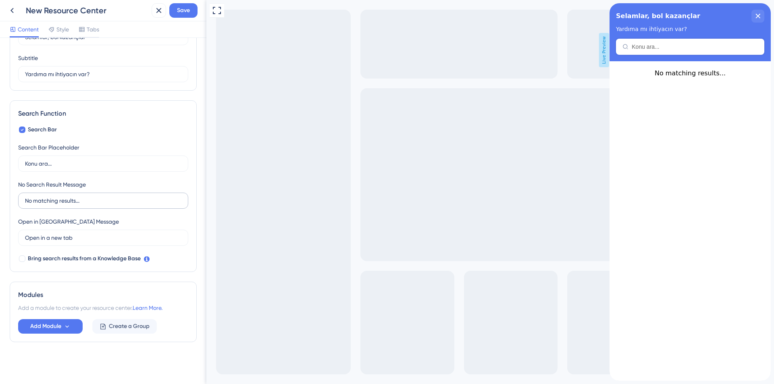
click at [54, 208] on label "No matching results..." at bounding box center [103, 201] width 170 height 16
click at [54, 205] on input "No matching results..." at bounding box center [103, 200] width 156 height 9
drag, startPoint x: 108, startPoint y: 204, endPoint x: 0, endPoint y: 204, distance: 108.0
click at [0, 204] on div "Resource Center Header Title Selamlar, bol kazançlar 5 Selamlar, bol kazançlar …" at bounding box center [103, 211] width 206 height 346
type input "E"
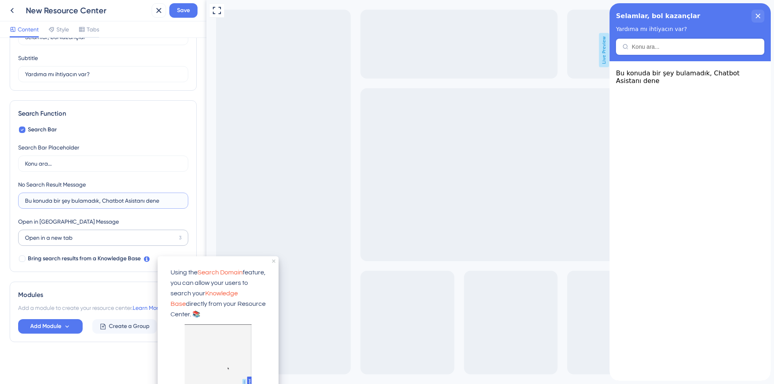
type input "Bu konuda bir şey bulamadık, Chatbot Asistanı dene"
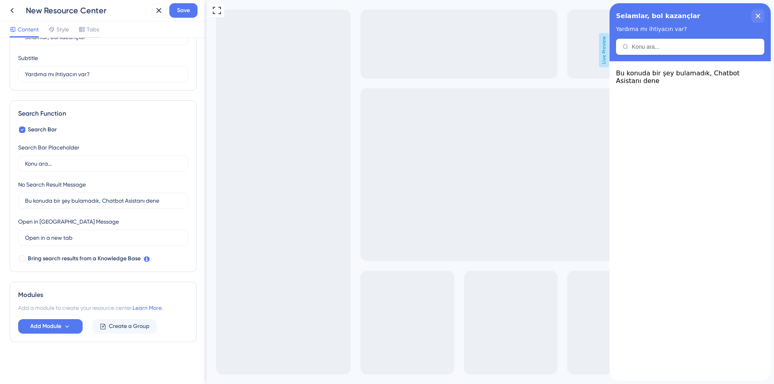
drag, startPoint x: 96, startPoint y: 245, endPoint x: 0, endPoint y: 248, distance: 96.0
click at [0, 248] on div "Resource Center Header Title Selamlar, bol kazançlar 5 Selamlar, bol kazançlar …" at bounding box center [103, 211] width 206 height 346
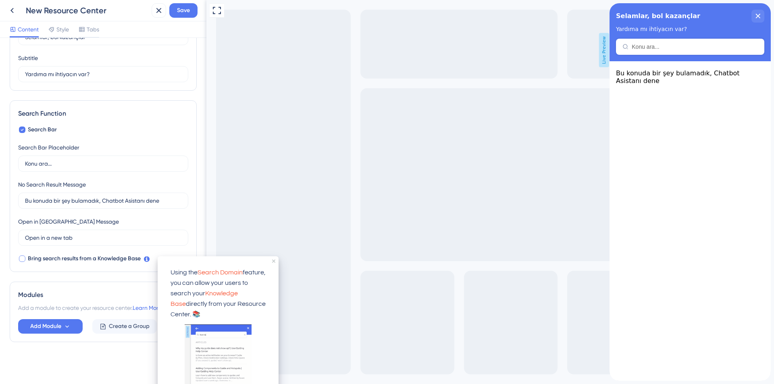
click at [25, 258] on div at bounding box center [22, 259] width 6 height 6
checkbox input "true"
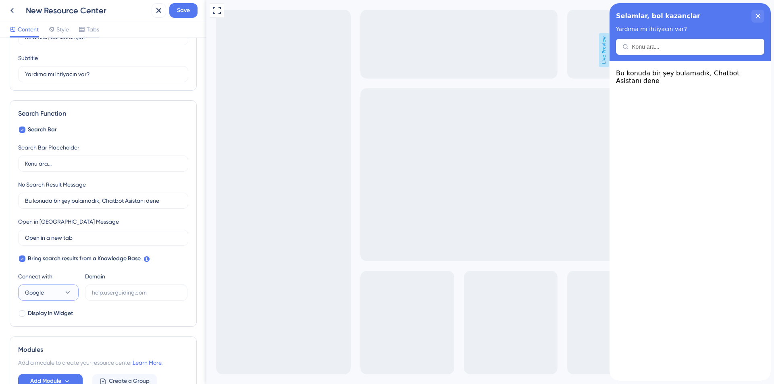
click at [52, 291] on button "Google" at bounding box center [48, 293] width 60 height 16
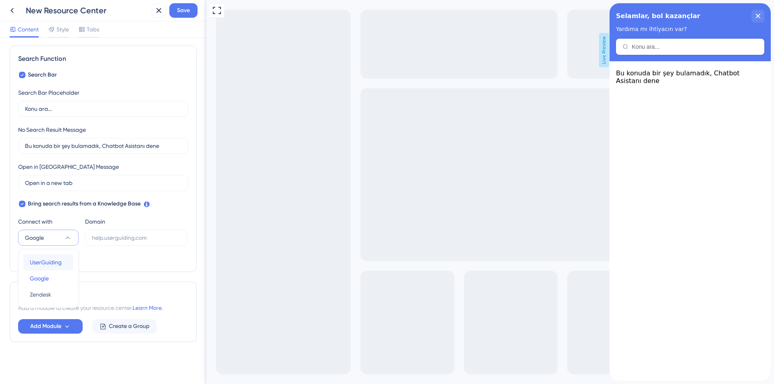
click at [50, 261] on span "UserGuiding" at bounding box center [46, 263] width 32 height 10
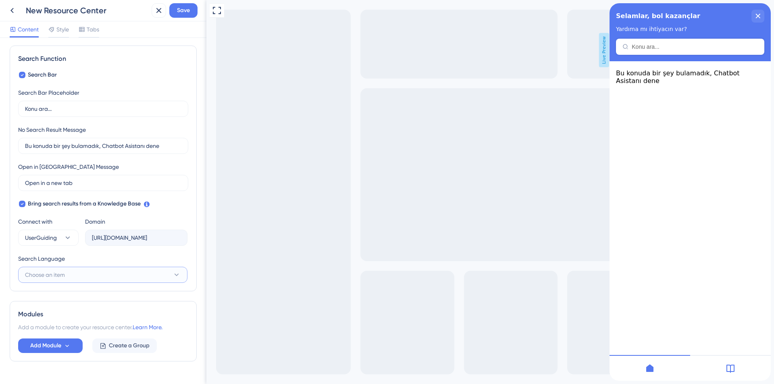
click at [64, 277] on span "Choose an item" at bounding box center [45, 275] width 40 height 10
click at [89, 301] on div "Turkish (Default) Turkish (Default)" at bounding box center [103, 299] width 146 height 16
type input "[URL][DOMAIN_NAME]"
click at [58, 346] on span "Add Module" at bounding box center [45, 346] width 31 height 10
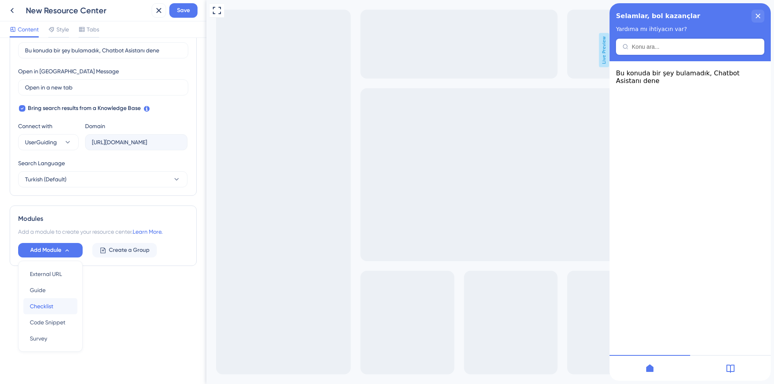
click at [51, 306] on span "Checklist" at bounding box center [41, 306] width 23 height 10
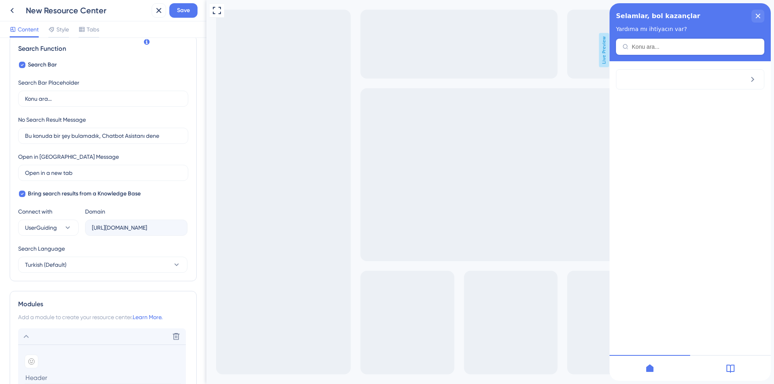
scroll to position [273, 0]
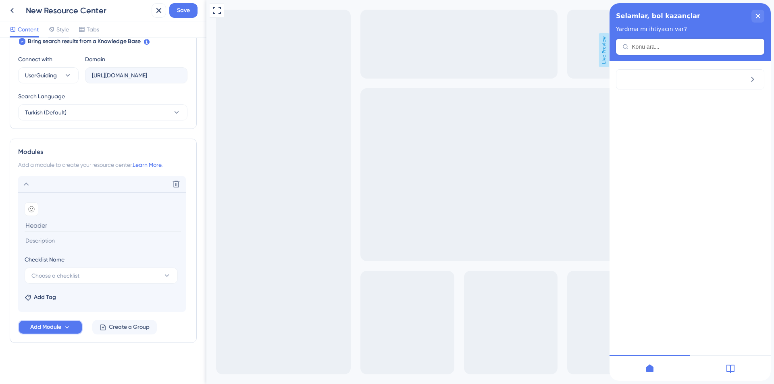
click at [63, 330] on button "Add Module" at bounding box center [50, 327] width 64 height 15
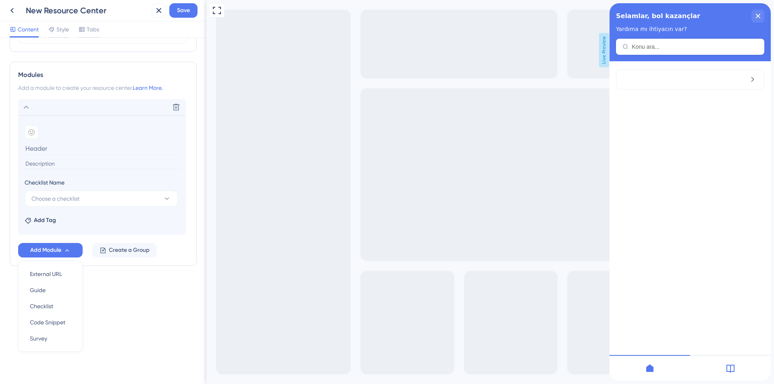
click at [113, 317] on div "Resource Center Header Title Selamlar, bol kazançlar 5 Selamlar, bol kazançlar …" at bounding box center [103, 211] width 206 height 346
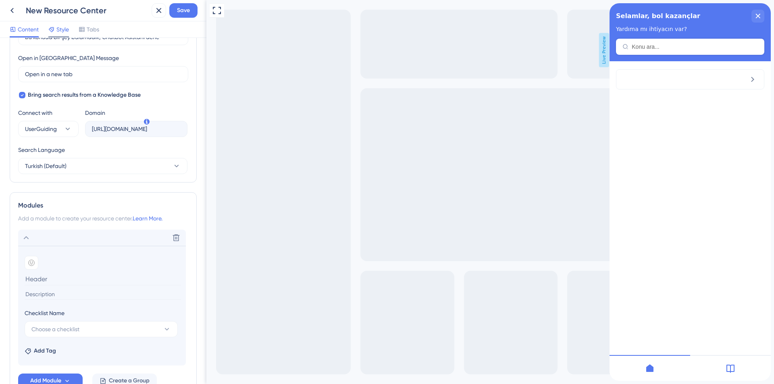
scroll to position [193, 0]
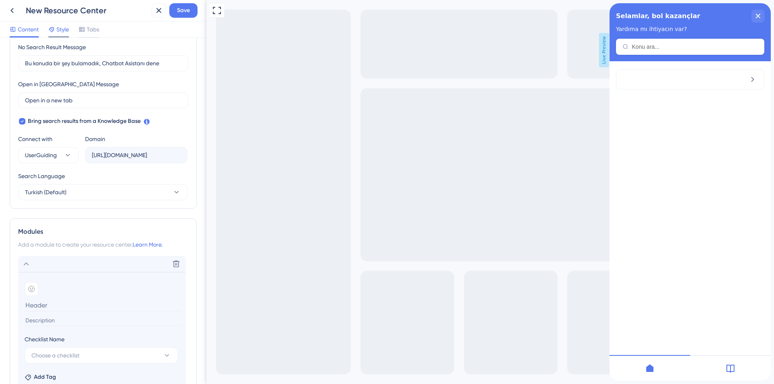
click at [60, 30] on span "Style" at bounding box center [62, 30] width 12 height 10
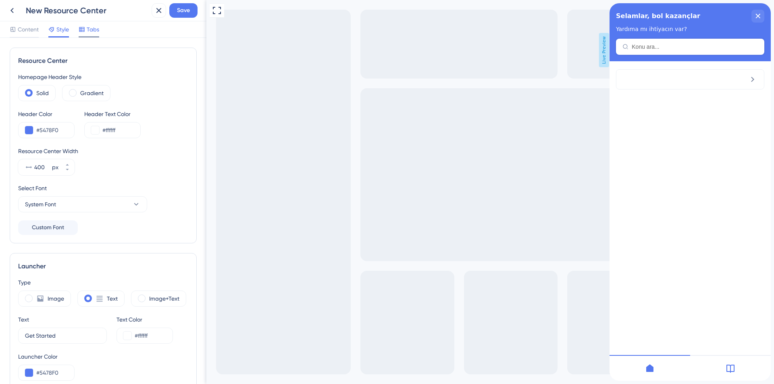
click at [93, 35] on div "Tabs" at bounding box center [89, 31] width 21 height 13
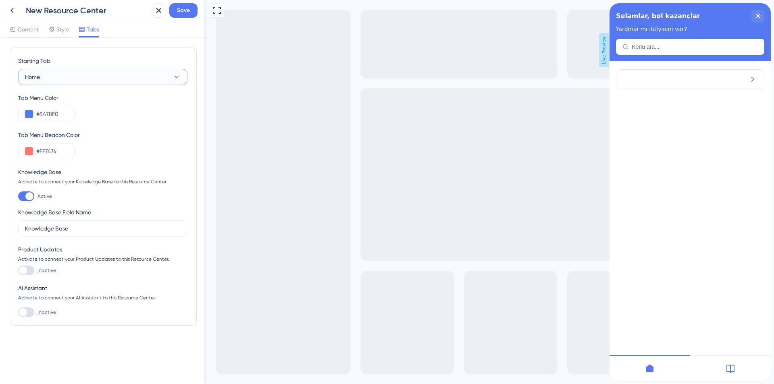
click at [72, 81] on button "Home" at bounding box center [102, 77] width 169 height 16
click at [73, 81] on button "Home" at bounding box center [102, 77] width 169 height 16
click at [27, 270] on div at bounding box center [26, 271] width 16 height 10
click at [18, 270] on input "Inactive" at bounding box center [18, 270] width 0 height 0
checkbox input "true"
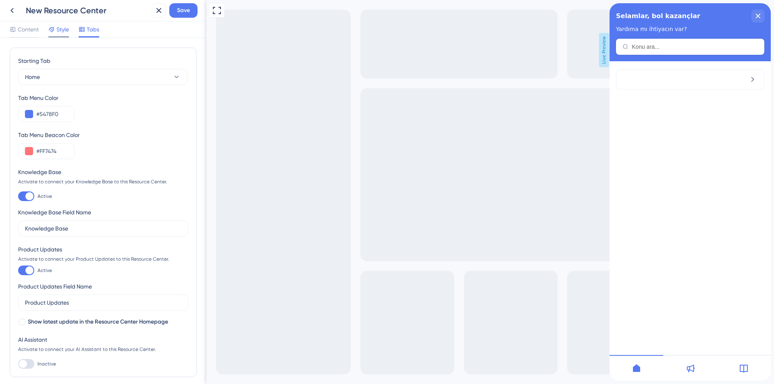
click at [56, 31] on div "Style" at bounding box center [58, 30] width 21 height 10
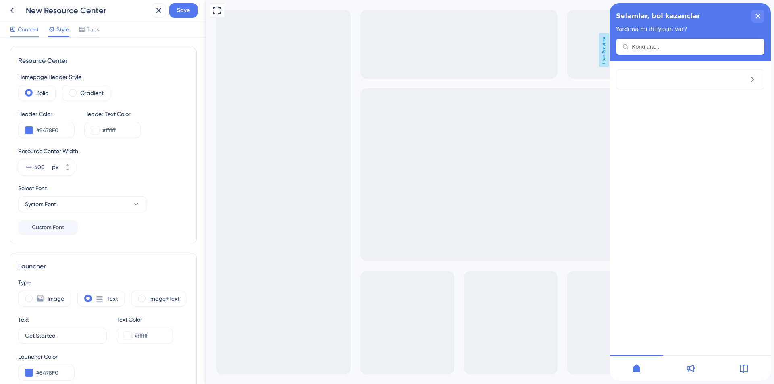
click at [30, 29] on span "Content" at bounding box center [28, 30] width 21 height 10
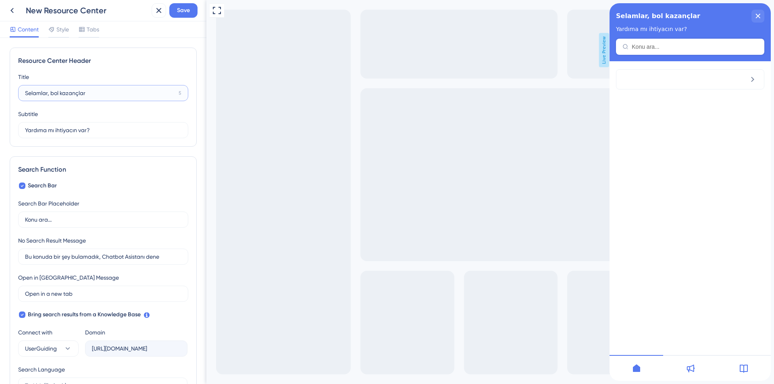
drag, startPoint x: 105, startPoint y: 96, endPoint x: 51, endPoint y: 96, distance: 54.0
click at [51, 96] on input "Selamlar, bol kazançlar" at bounding box center [100, 93] width 150 height 9
type input "Selamlar, hayırlı işler"
click at [135, 69] on div "Resource Center Header Title Selamlar, hayırlı işler 5 Selamlar, hayırlı işler …" at bounding box center [103, 97] width 187 height 99
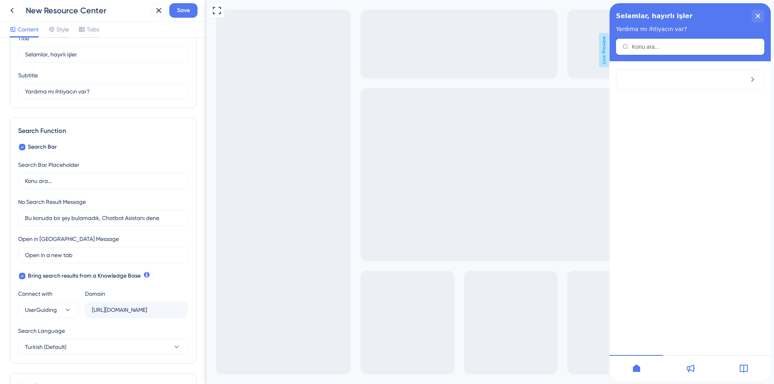
scroll to position [40, 0]
click at [183, 12] on span "Save" at bounding box center [183, 11] width 13 height 10
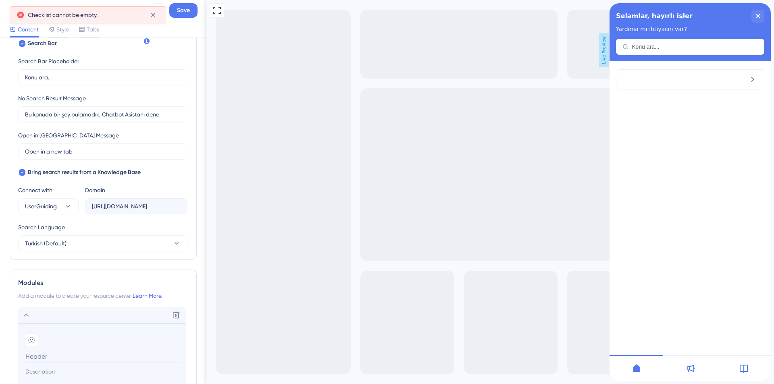
scroll to position [274, 0]
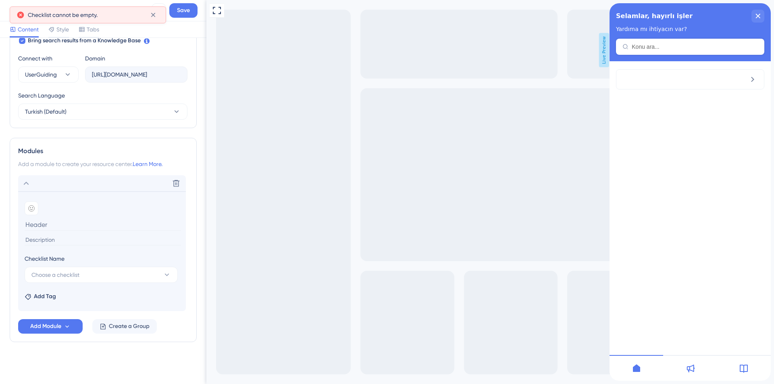
click at [66, 245] on input at bounding box center [103, 240] width 156 height 11
click at [70, 227] on input at bounding box center [103, 224] width 156 height 12
click at [69, 240] on input at bounding box center [103, 240] width 156 height 11
click at [60, 223] on input at bounding box center [103, 224] width 156 height 12
click at [32, 206] on icon at bounding box center [31, 208] width 6 height 6
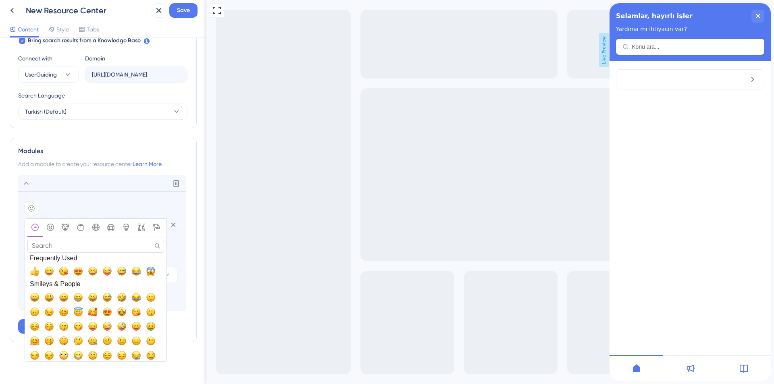
click at [80, 247] on input "Search" at bounding box center [95, 246] width 137 height 12
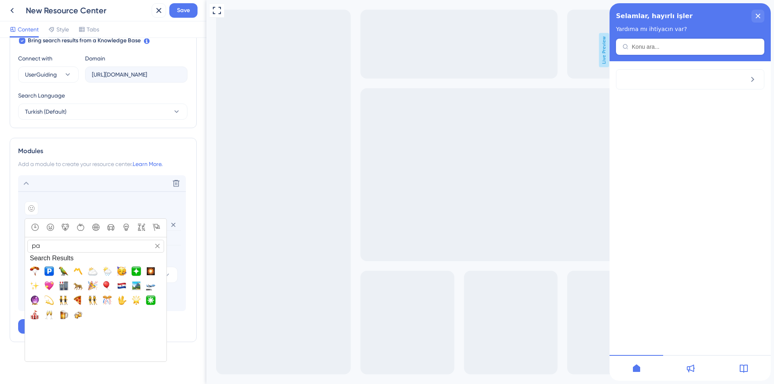
type input "p"
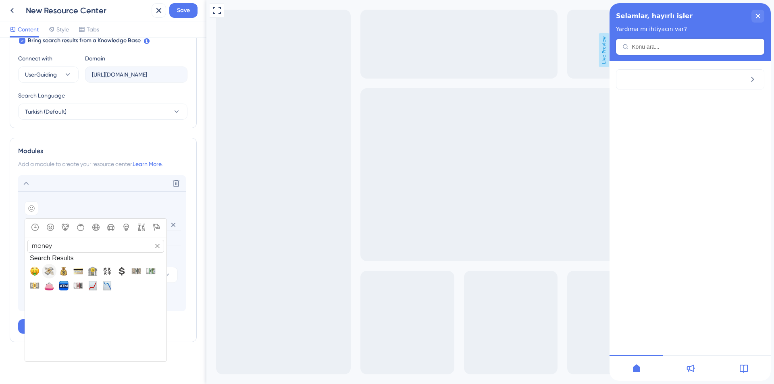
type input "money"
click at [48, 271] on span "💸, money_with_wings" at bounding box center [49, 271] width 10 height 10
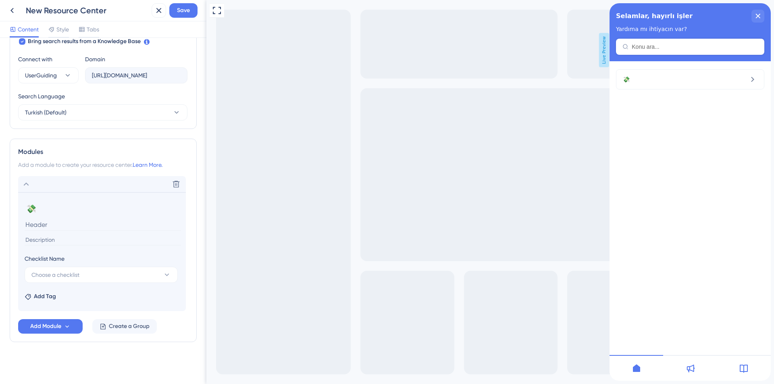
scroll to position [273, 0]
click at [51, 240] on input at bounding box center [103, 240] width 156 height 11
click at [46, 224] on input at bounding box center [103, 224] width 156 height 12
type input "Muhasebe İşlemleri"
type input "M"
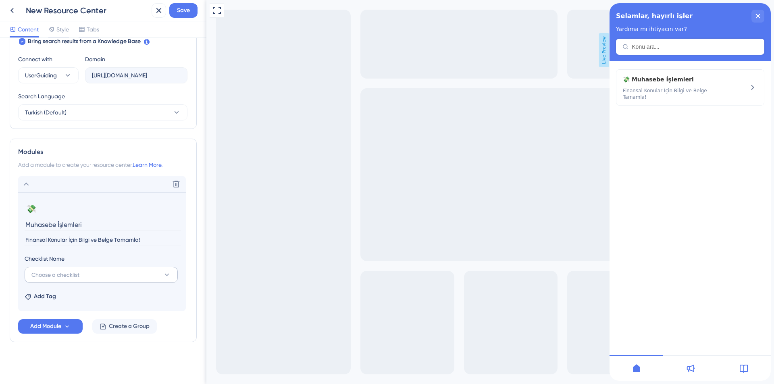
type input "Finansal Konular İçin Bilgi ve Belge Tamamla!"
click at [69, 278] on span "Choose a checklist" at bounding box center [55, 275] width 48 height 10
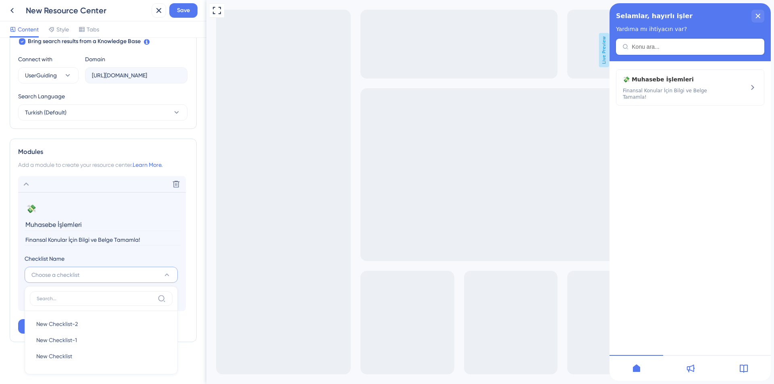
click at [168, 235] on input "Finansal Konular İçin Bilgi ve Belge Tamamla!" at bounding box center [103, 240] width 156 height 11
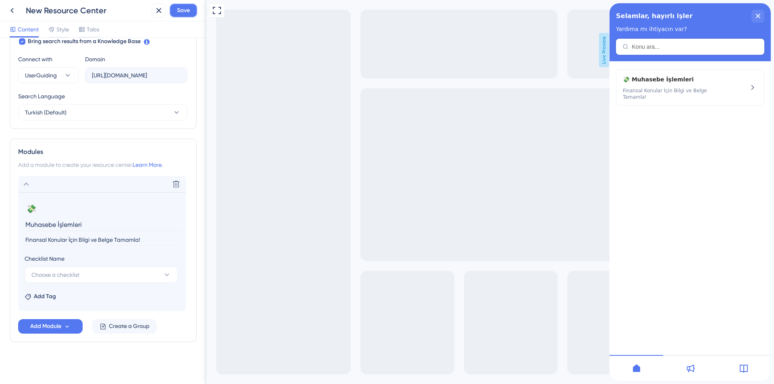
click at [186, 8] on span "Save" at bounding box center [183, 11] width 13 height 10
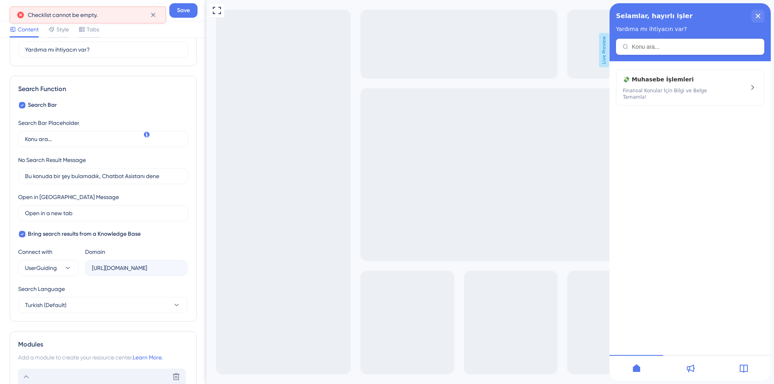
scroll to position [202, 0]
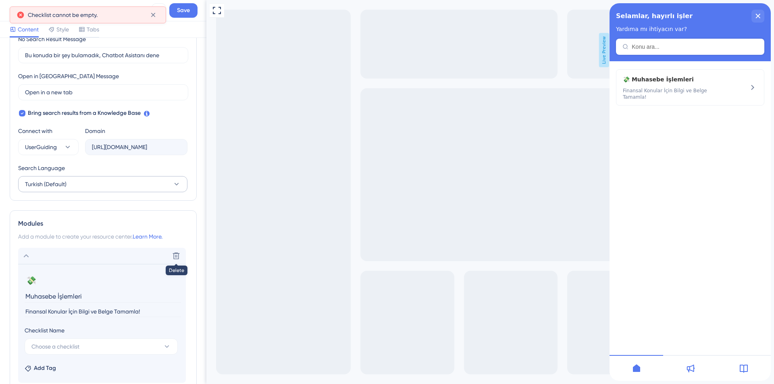
click at [175, 260] on button at bounding box center [176, 255] width 13 height 13
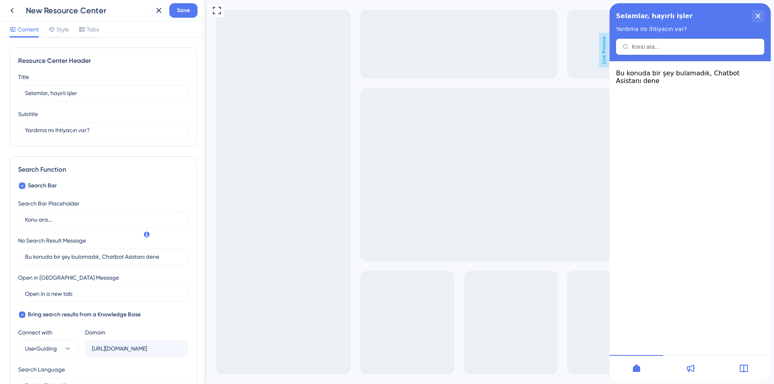
scroll to position [81, 0]
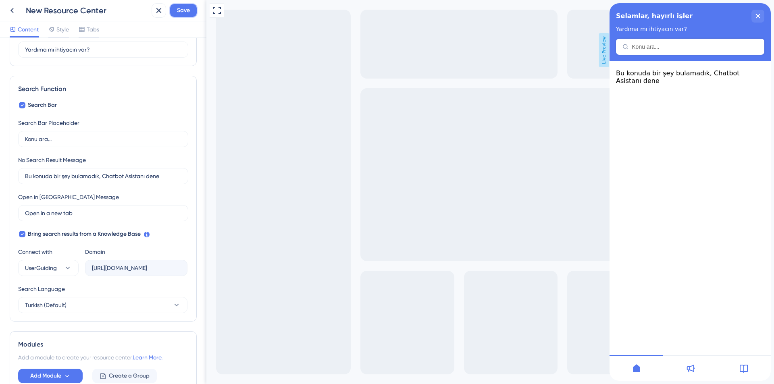
click at [185, 11] on span "Save" at bounding box center [183, 11] width 13 height 10
click at [694, 371] on icon at bounding box center [690, 369] width 10 height 10
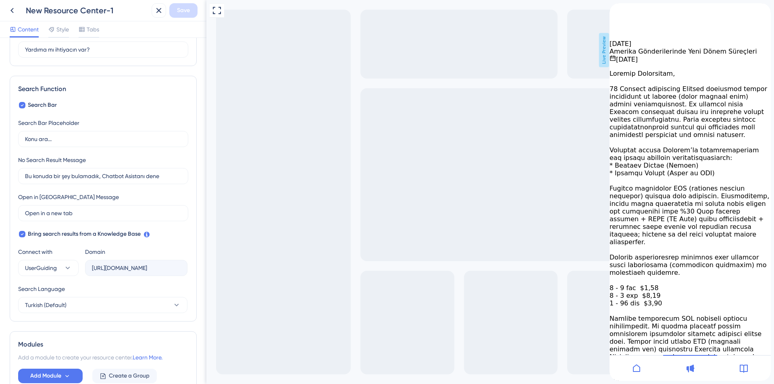
click at [619, 11] on div "back to header" at bounding box center [635, 7] width 53 height 8
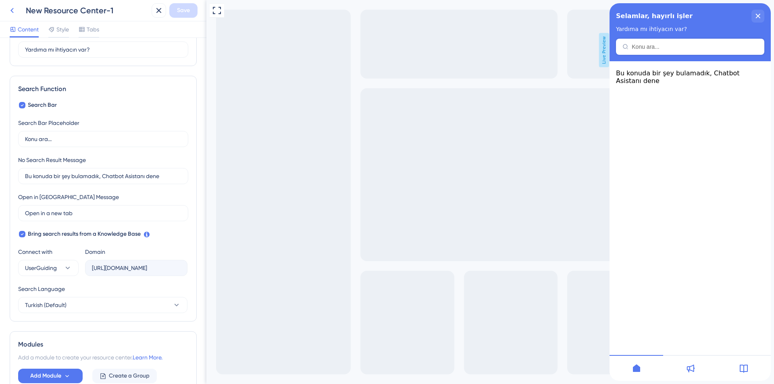
click at [11, 11] on icon at bounding box center [11, 10] width 3 height 5
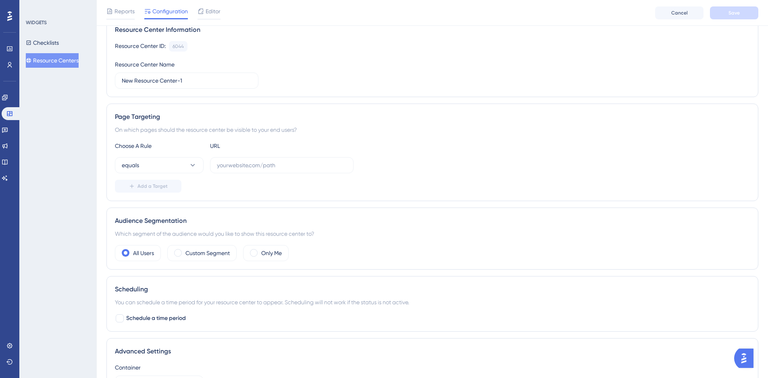
scroll to position [81, 0]
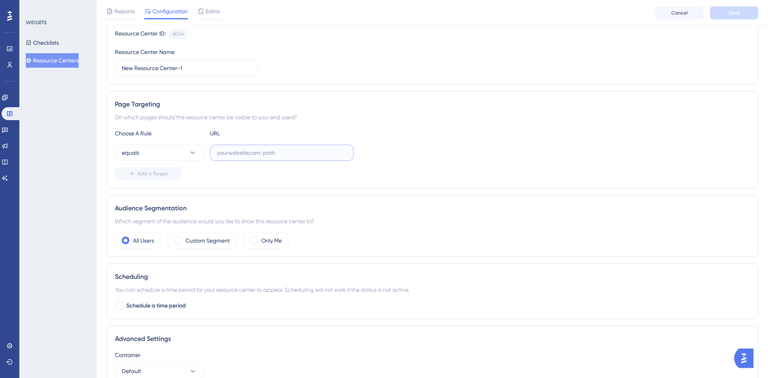
click at [246, 154] on input "text" at bounding box center [282, 152] width 130 height 9
paste input "[URL][DOMAIN_NAME]"
type input "[URL][DOMAIN_NAME]"
click at [522, 131] on div "Choose A Rule URL" at bounding box center [432, 134] width 635 height 10
click at [197, 154] on button "equals" at bounding box center [159, 153] width 89 height 16
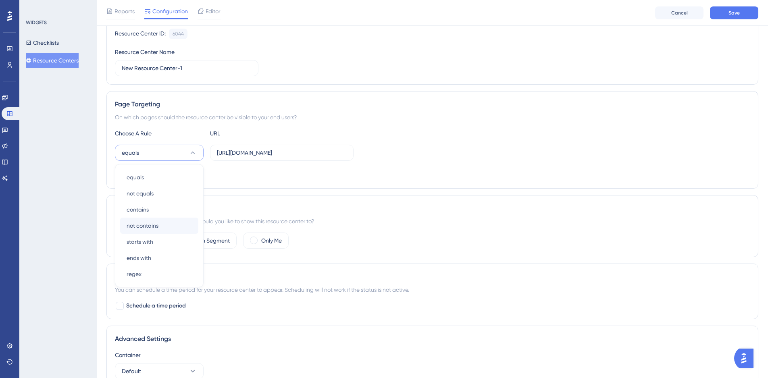
scroll to position [117, 0]
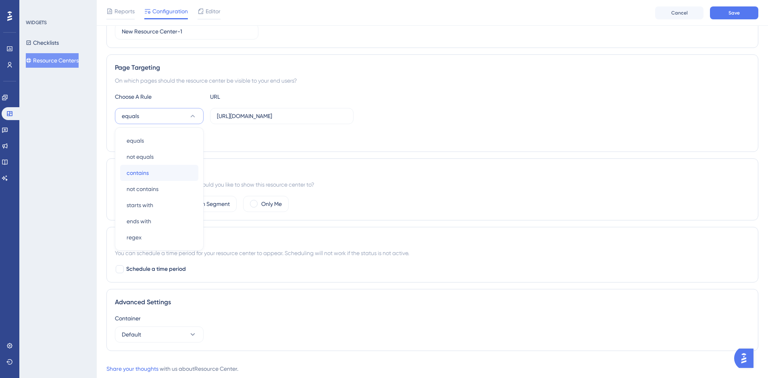
click at [162, 168] on div "contains contains" at bounding box center [159, 173] width 65 height 16
click at [382, 139] on div "Add a Target" at bounding box center [432, 137] width 635 height 13
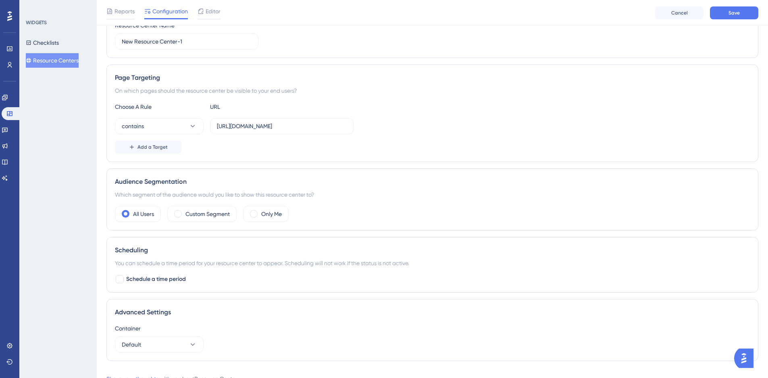
scroll to position [139, 0]
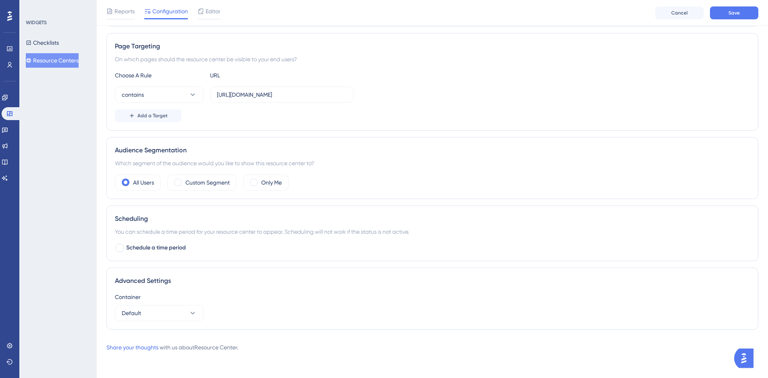
click at [144, 321] on div "Advanced Settings Container Default" at bounding box center [432, 299] width 652 height 62
click at [146, 317] on button "Default" at bounding box center [159, 313] width 89 height 16
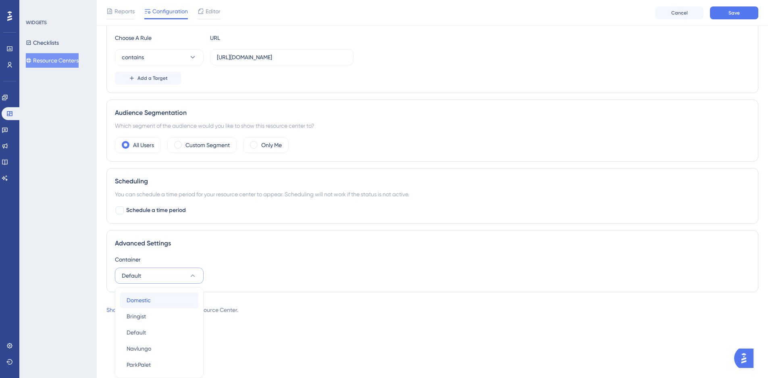
click at [148, 301] on span "Domestic" at bounding box center [139, 300] width 24 height 10
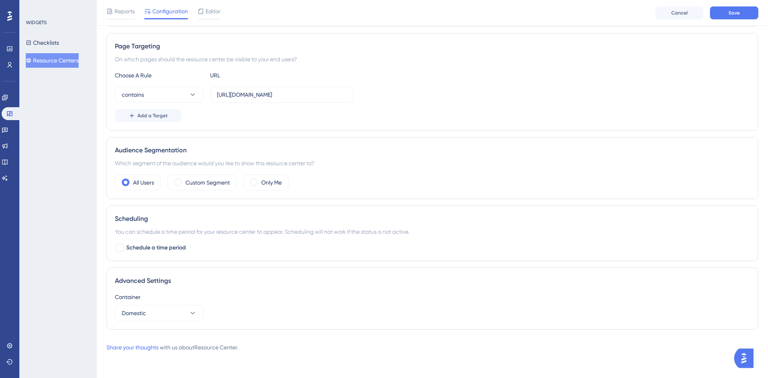
scroll to position [0, 0]
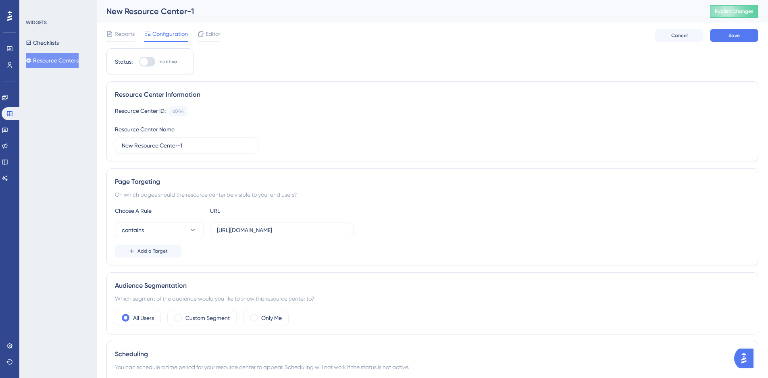
click at [144, 69] on div "Status: Inactive" at bounding box center [149, 61] width 87 height 27
click at [146, 61] on div at bounding box center [144, 62] width 8 height 8
click at [139, 62] on input "Inactive" at bounding box center [139, 62] width 0 height 0
checkbox input "true"
click at [740, 34] on button "Save" at bounding box center [734, 35] width 48 height 13
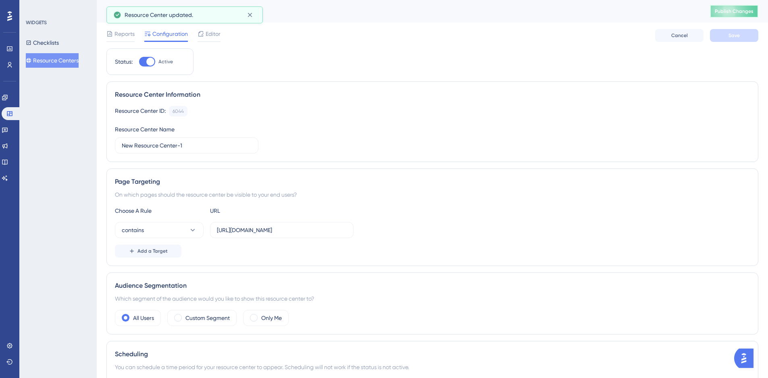
click at [753, 10] on span "Publish Changes" at bounding box center [734, 11] width 39 height 6
click at [119, 35] on span "Reports" at bounding box center [124, 34] width 20 height 10
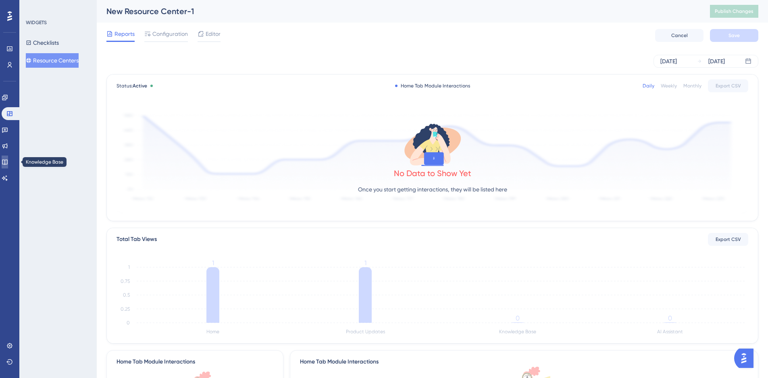
click at [8, 159] on icon at bounding box center [5, 162] width 6 height 6
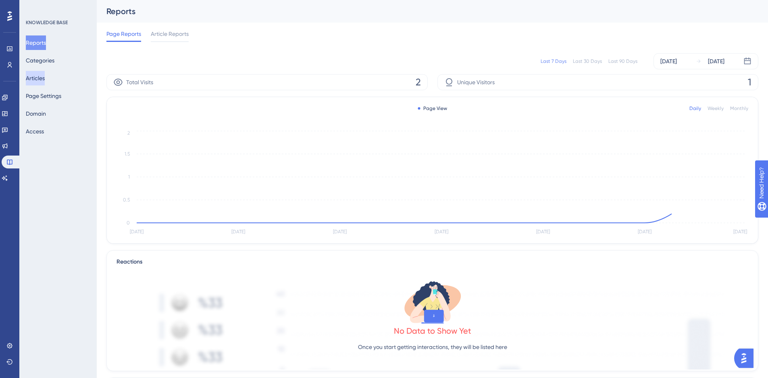
click at [41, 84] on button "Articles" at bounding box center [35, 78] width 19 height 15
